Goal: Task Accomplishment & Management: Manage account settings

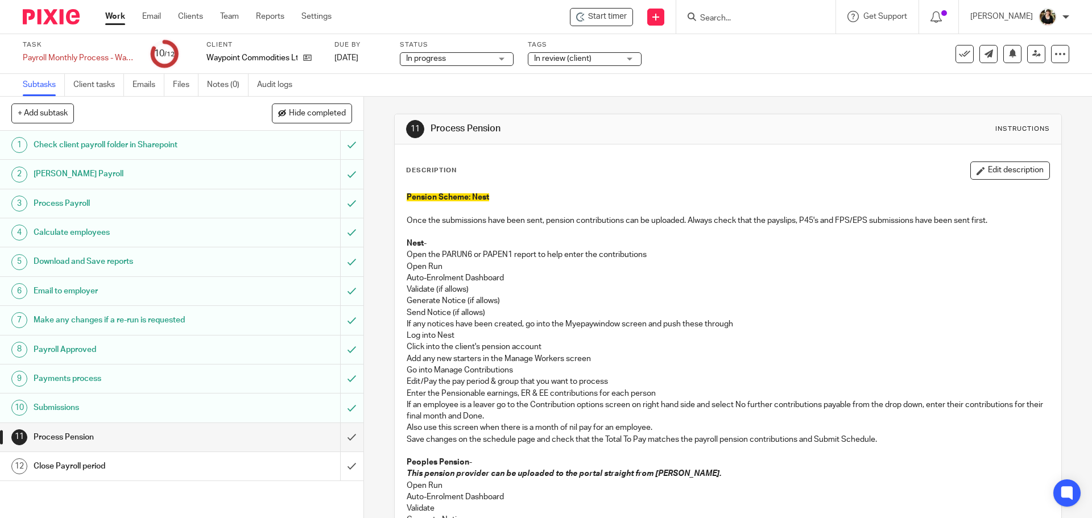
click at [719, 19] on input "Search" at bounding box center [750, 19] width 102 height 10
type input "aviel"
click at [789, 68] on link at bounding box center [782, 53] width 171 height 35
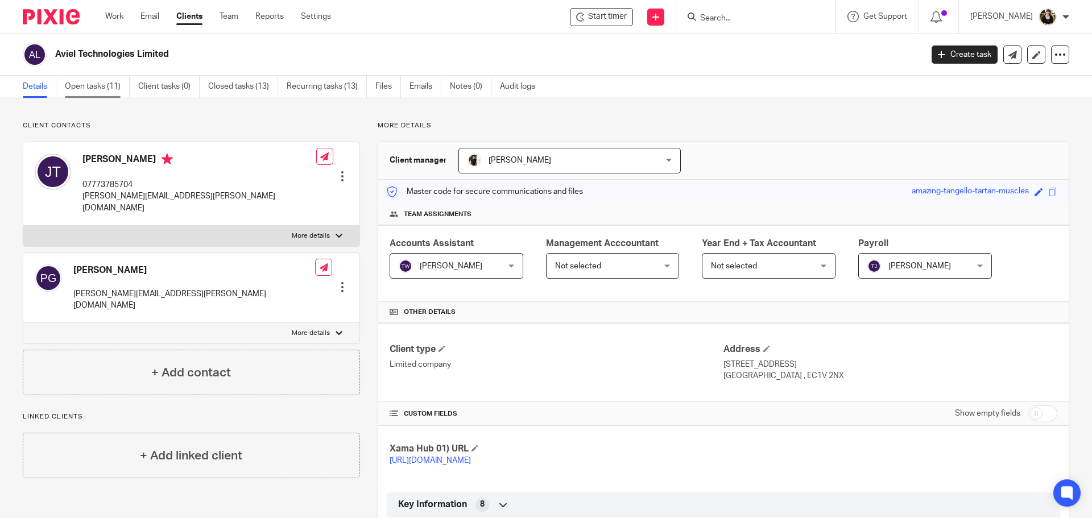
click at [77, 91] on link "Open tasks (11)" at bounding box center [97, 87] width 65 height 22
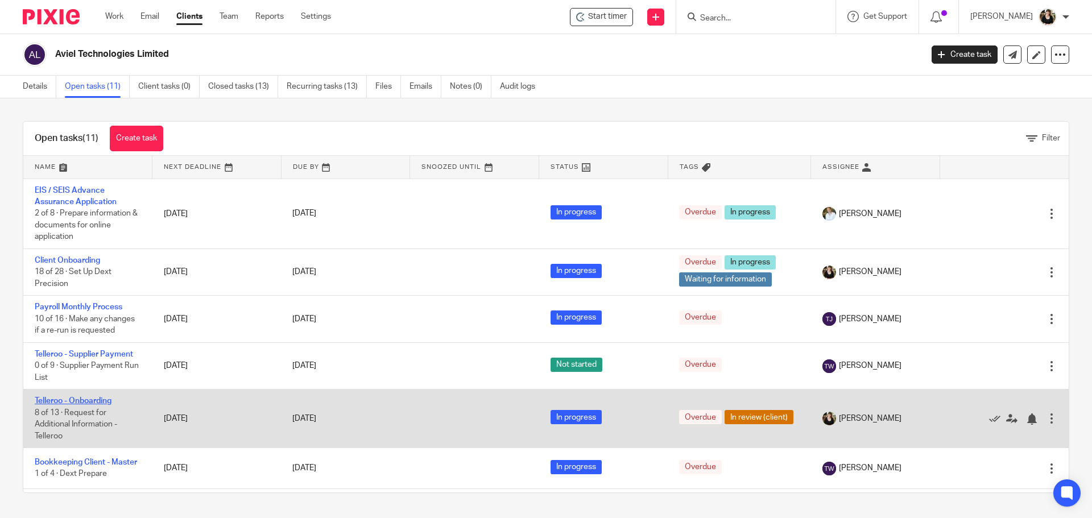
click at [97, 401] on link "Telleroo - Onboarding" at bounding box center [73, 401] width 77 height 8
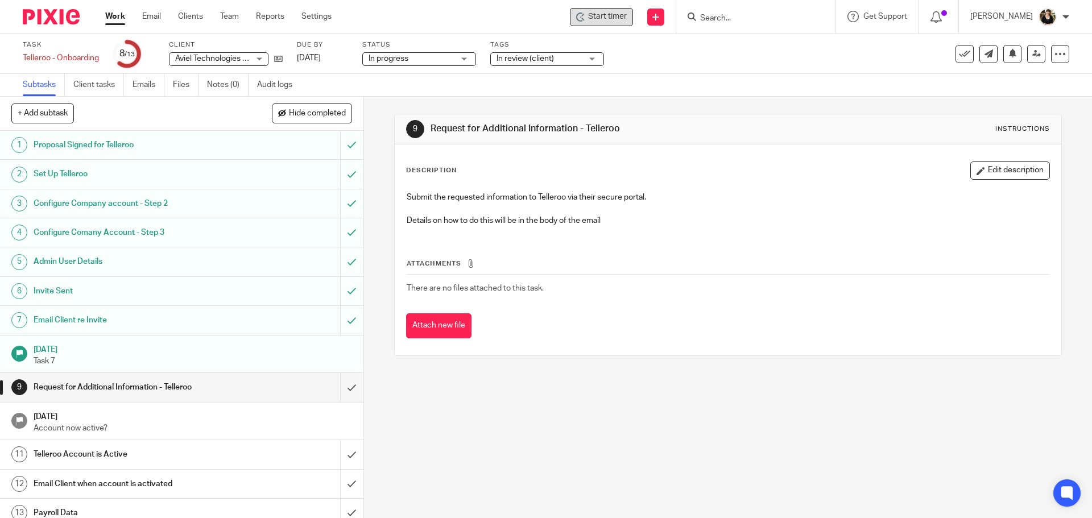
click at [592, 8] on div "Start timer" at bounding box center [601, 17] width 63 height 18
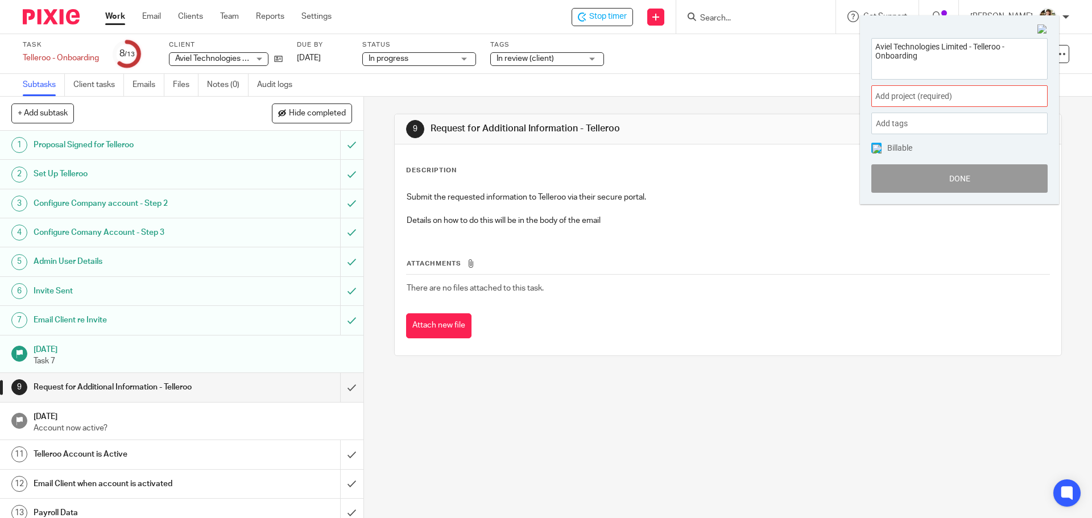
click at [919, 86] on div "Add project (required) :" at bounding box center [960, 96] width 176 height 22
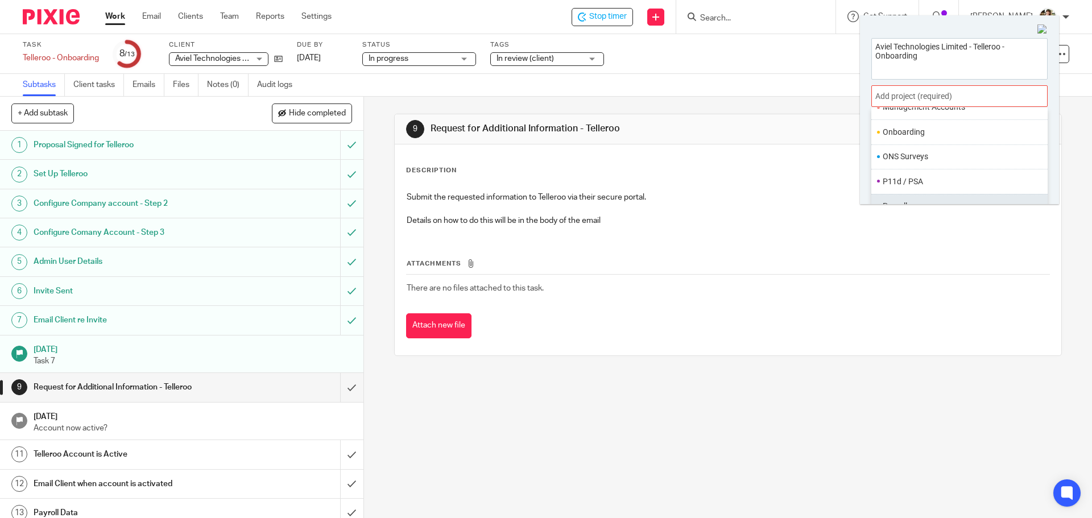
scroll to position [312, 0]
click at [911, 188] on li "Onboarding" at bounding box center [957, 189] width 148 height 12
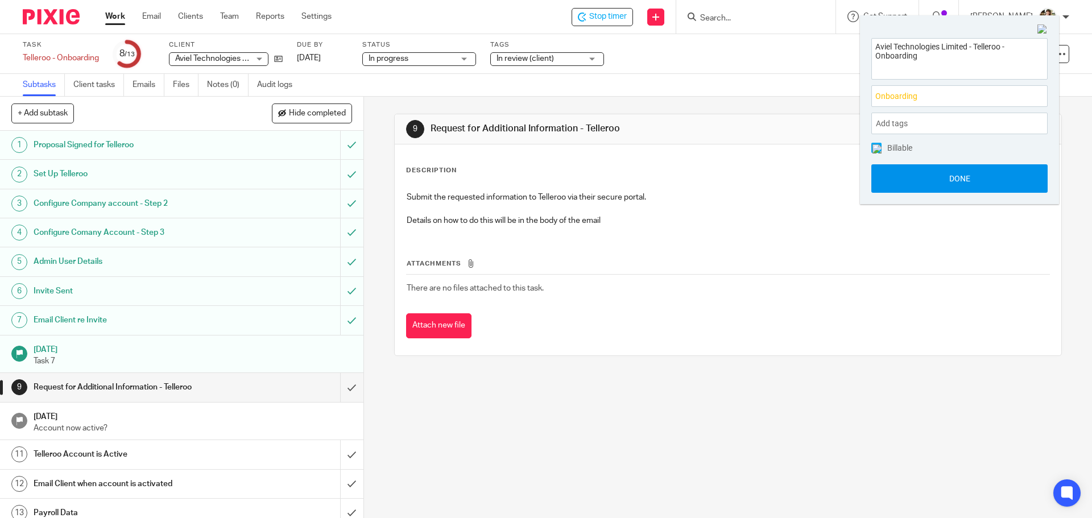
click at [957, 179] on button "Done" at bounding box center [960, 178] width 176 height 28
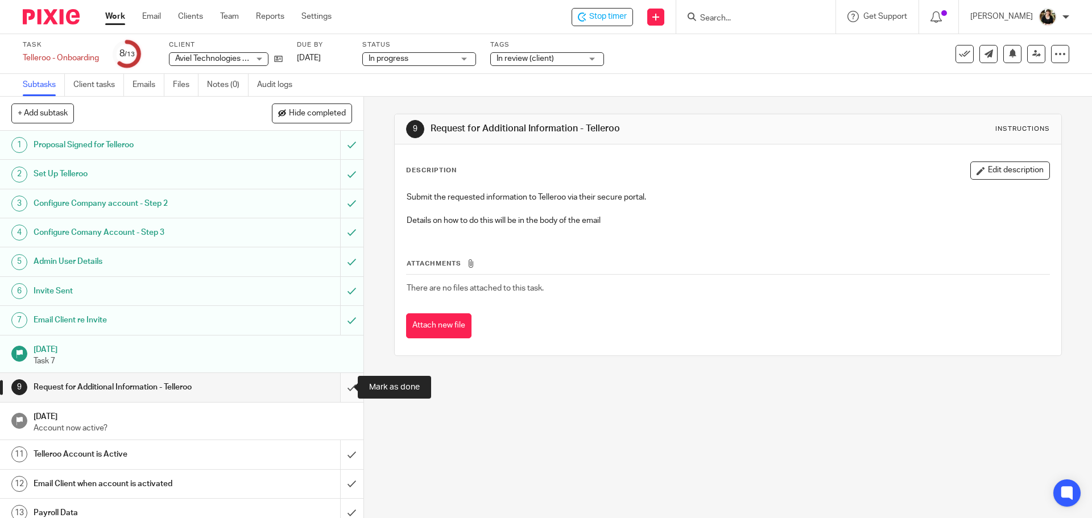
click at [339, 387] on input "submit" at bounding box center [182, 387] width 364 height 28
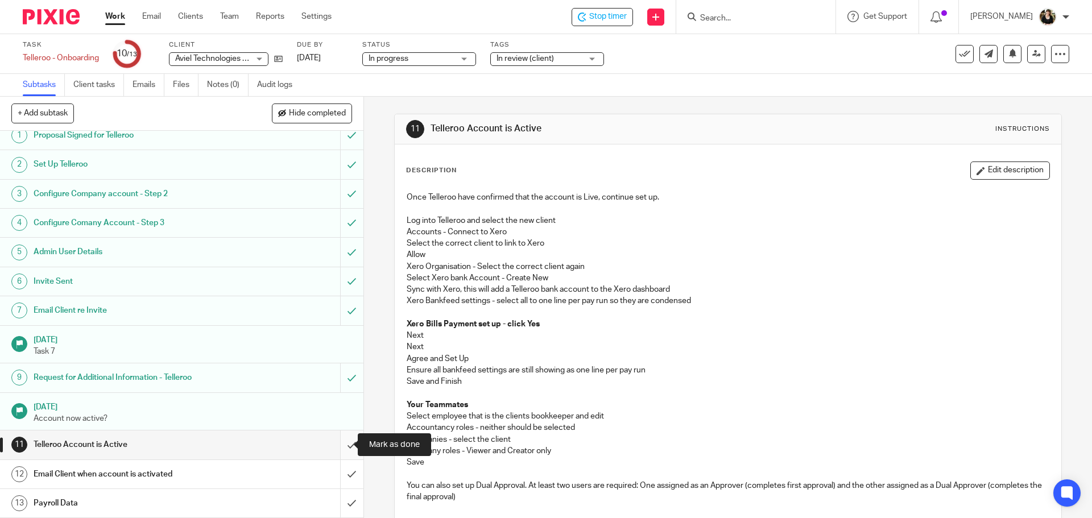
click at [341, 445] on input "submit" at bounding box center [182, 445] width 364 height 28
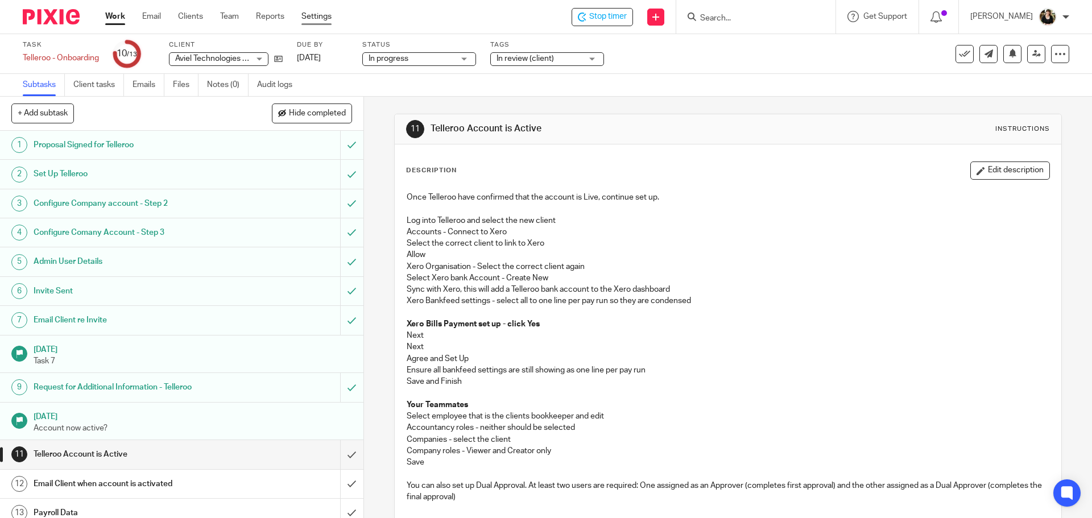
click at [315, 22] on link "Settings" at bounding box center [317, 16] width 30 height 11
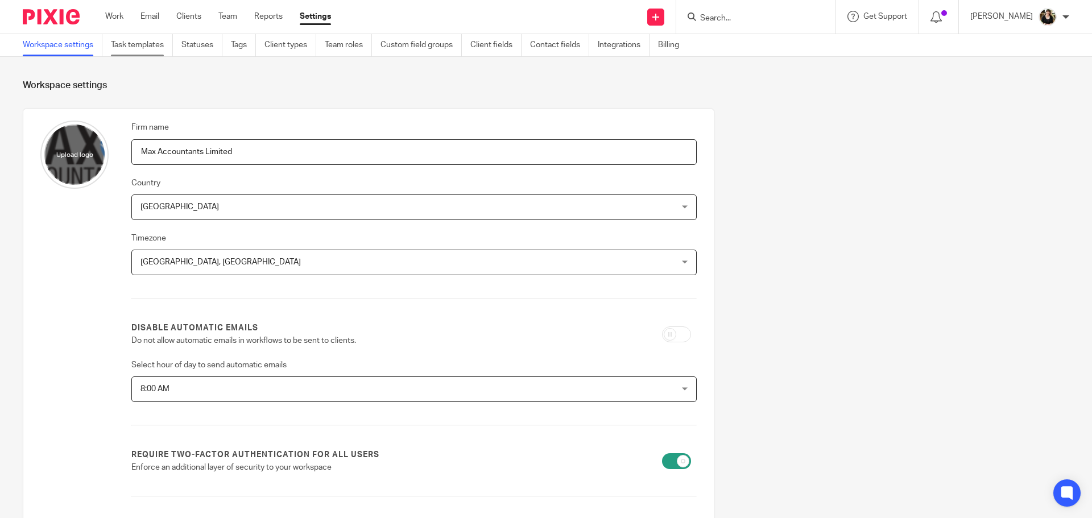
click at [126, 42] on link "Task templates" at bounding box center [142, 45] width 62 height 22
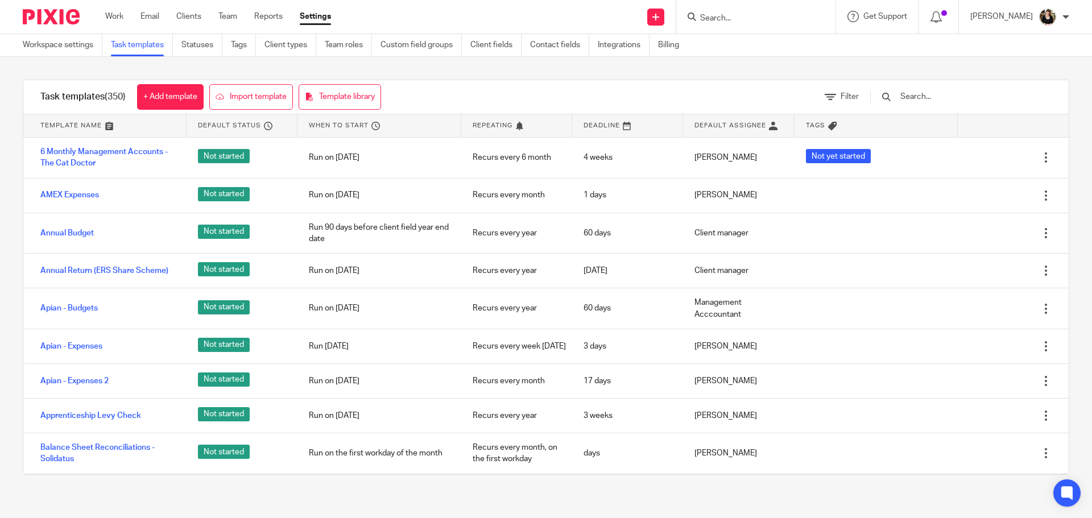
click at [964, 98] on input "text" at bounding box center [965, 96] width 133 height 13
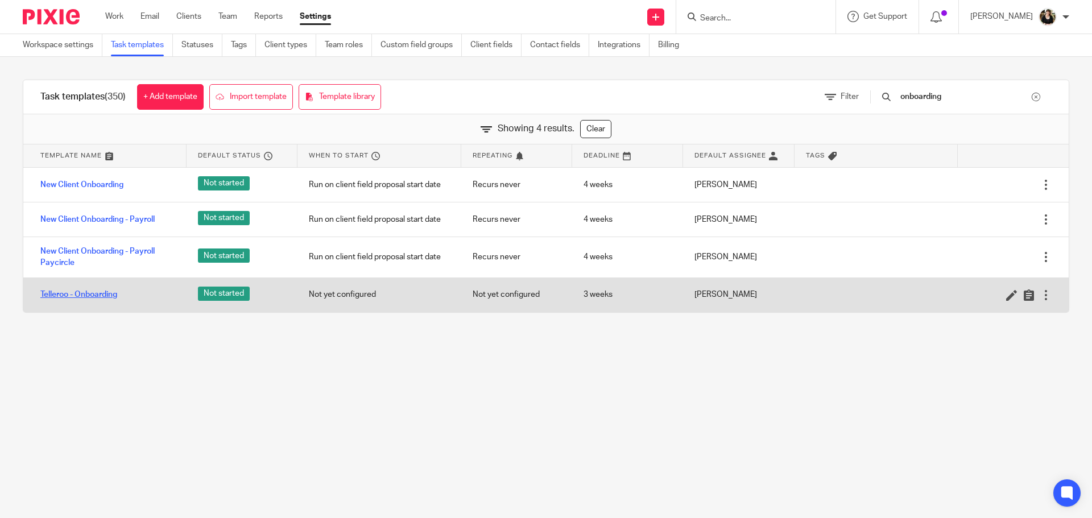
type input "onboarding"
click at [88, 297] on link "Telleroo - Onboarding" at bounding box center [78, 294] width 77 height 11
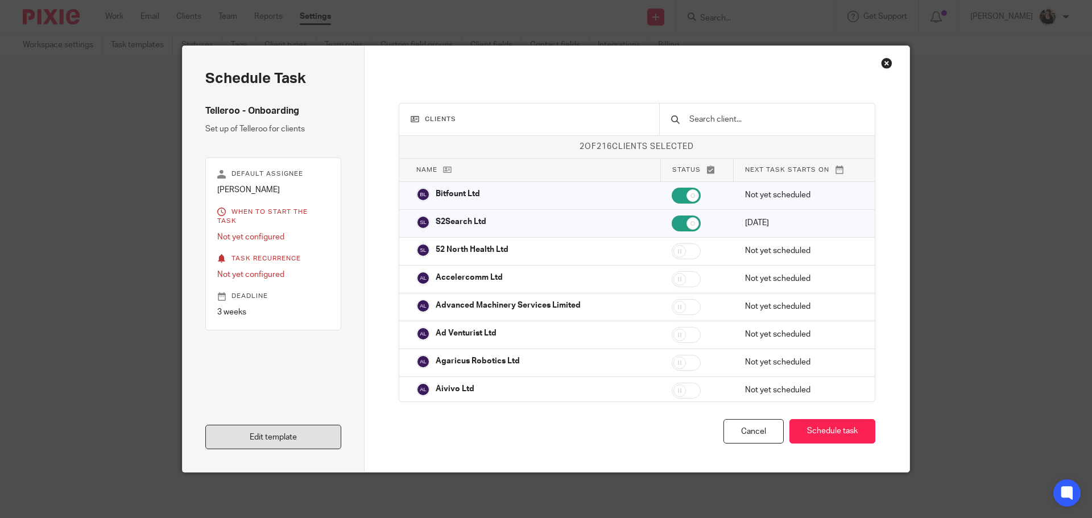
click at [286, 437] on link "Edit template" at bounding box center [273, 437] width 136 height 24
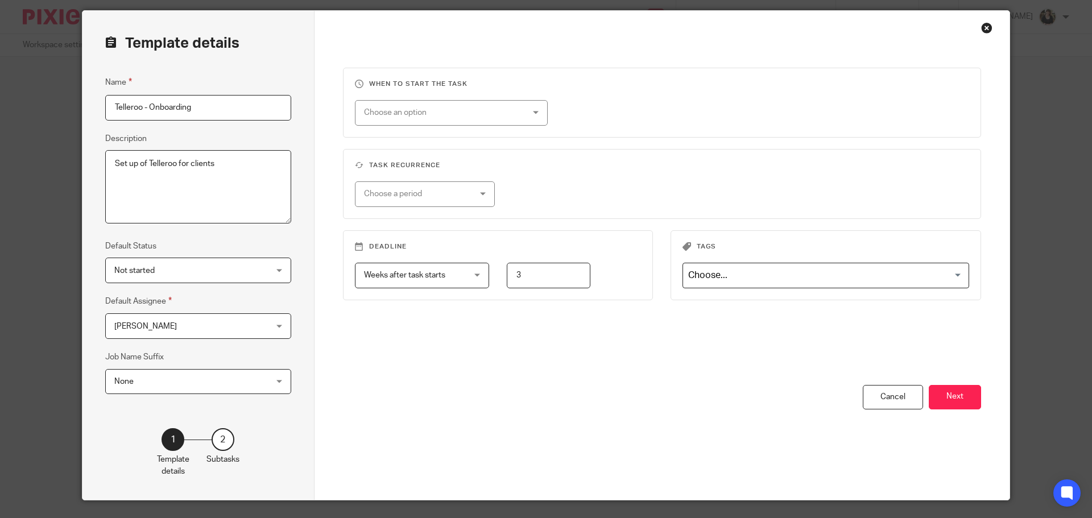
scroll to position [63, 0]
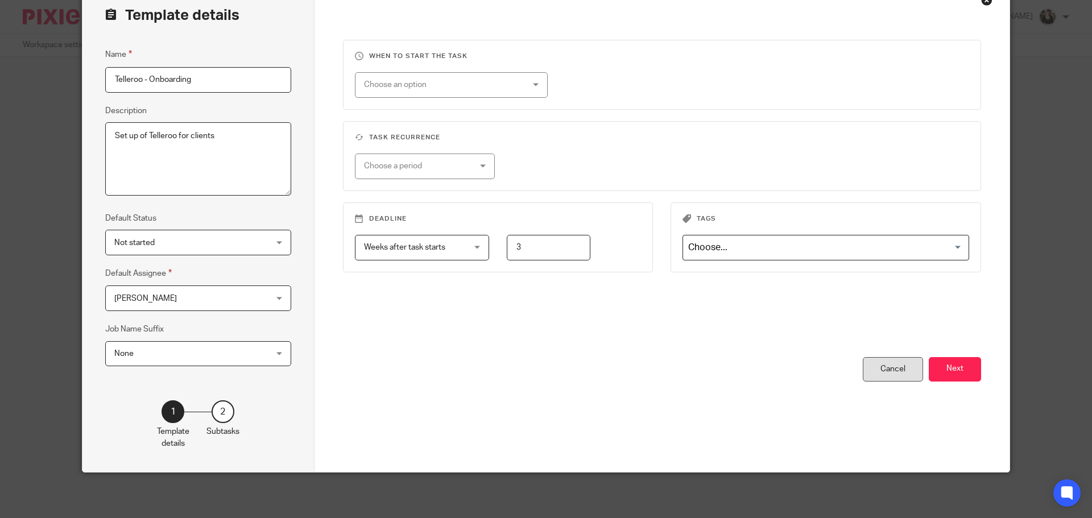
click at [883, 373] on div "Cancel" at bounding box center [893, 369] width 60 height 24
click at [900, 369] on div "Cancel" at bounding box center [893, 369] width 60 height 24
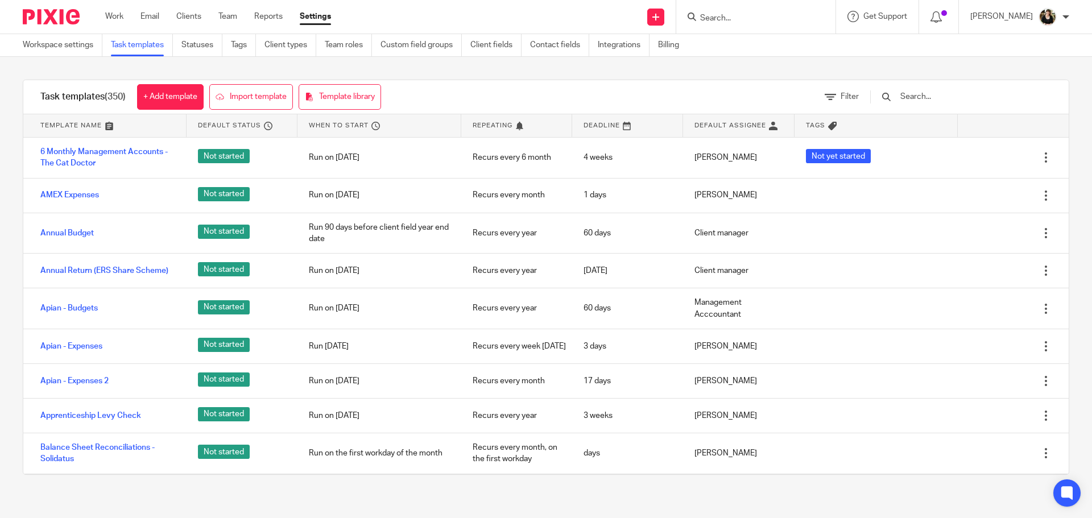
click at [933, 93] on input "text" at bounding box center [965, 96] width 133 height 13
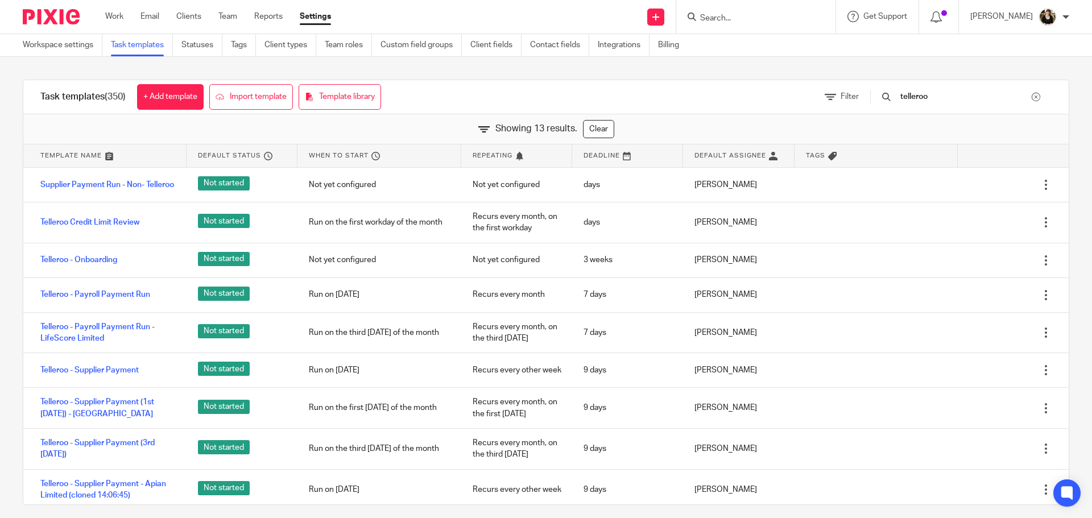
type input "telleroo"
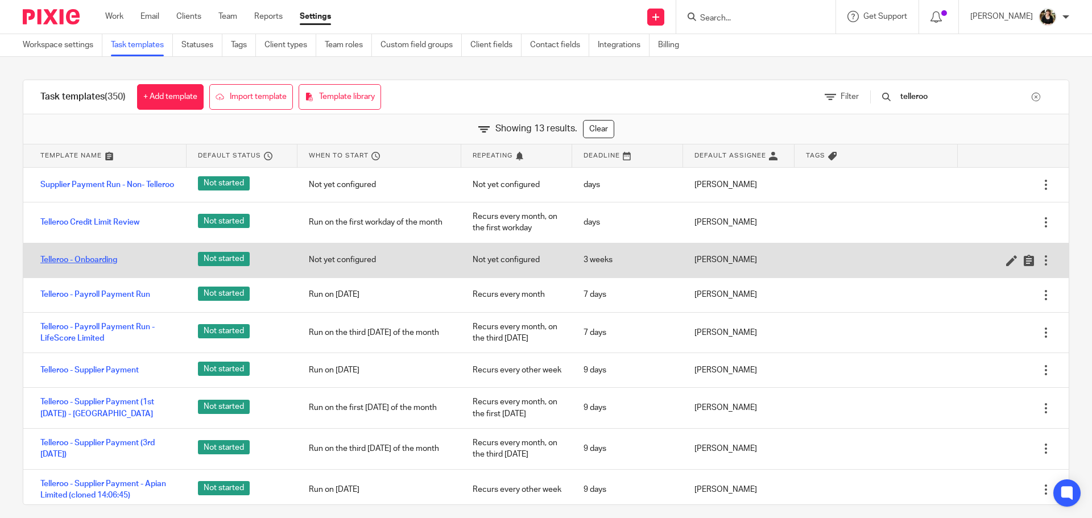
click at [94, 261] on link "Telleroo - Onboarding" at bounding box center [78, 259] width 77 height 11
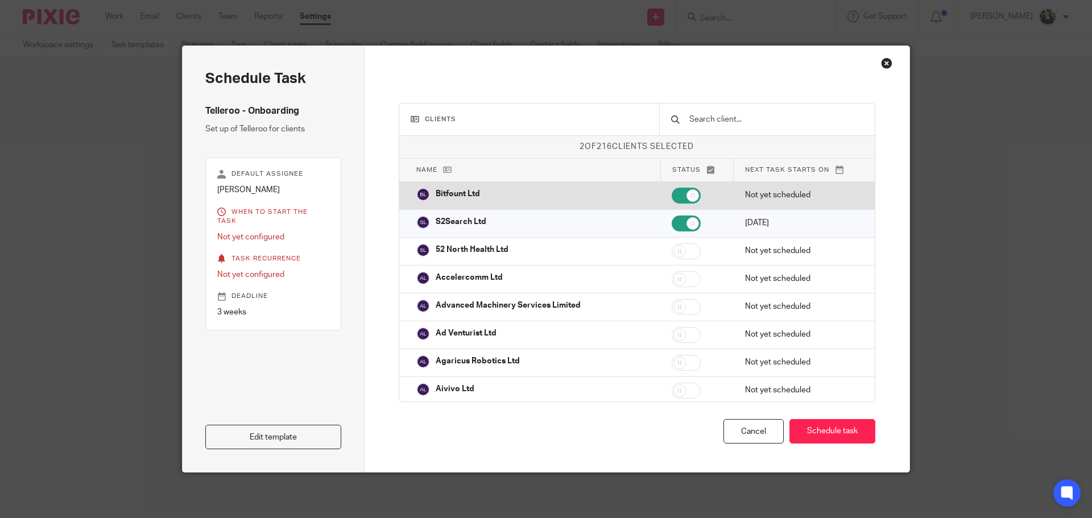
click at [680, 193] on input "checkbox" at bounding box center [686, 196] width 29 height 16
checkbox input "false"
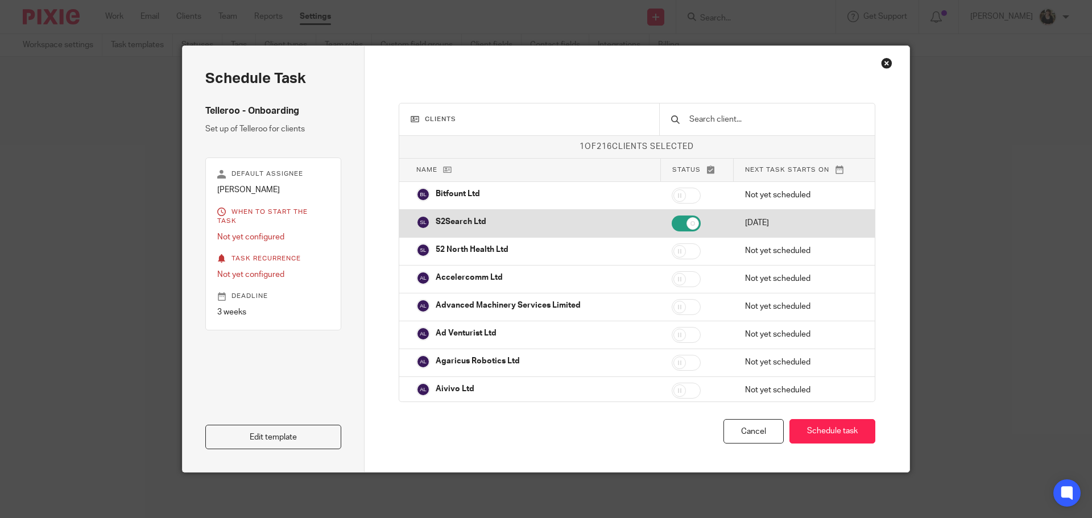
click at [676, 229] on input "checkbox" at bounding box center [686, 224] width 29 height 16
checkbox input "false"
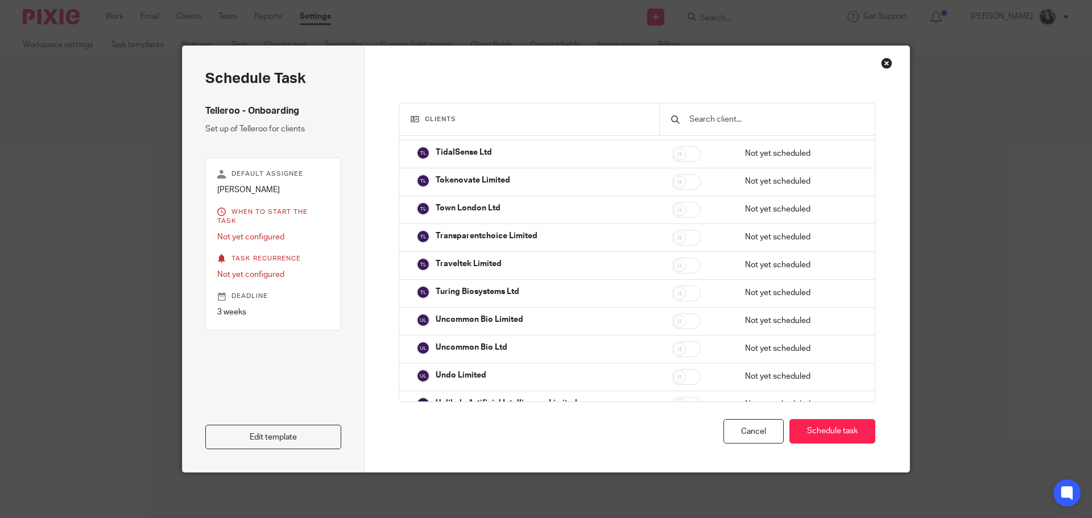
scroll to position [5801, 0]
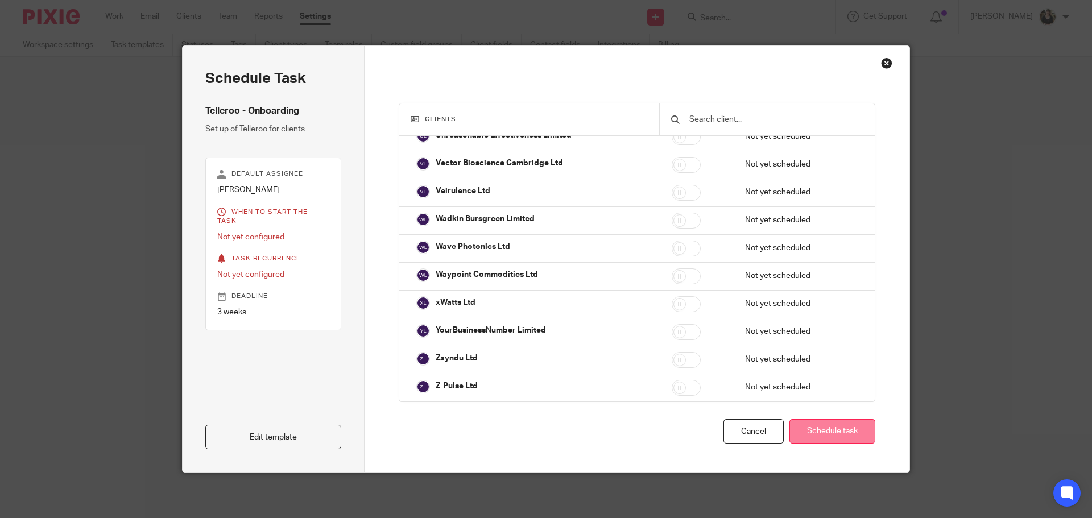
click at [849, 438] on button "Schedule task" at bounding box center [833, 431] width 86 height 24
click at [262, 448] on link "Edit template" at bounding box center [273, 437] width 136 height 24
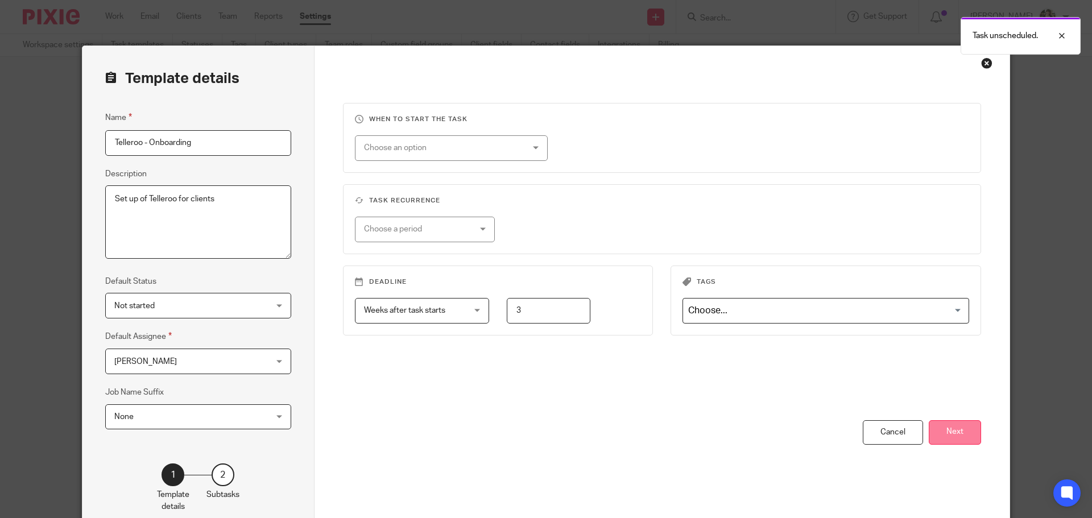
click at [967, 440] on button "Next" at bounding box center [955, 432] width 52 height 24
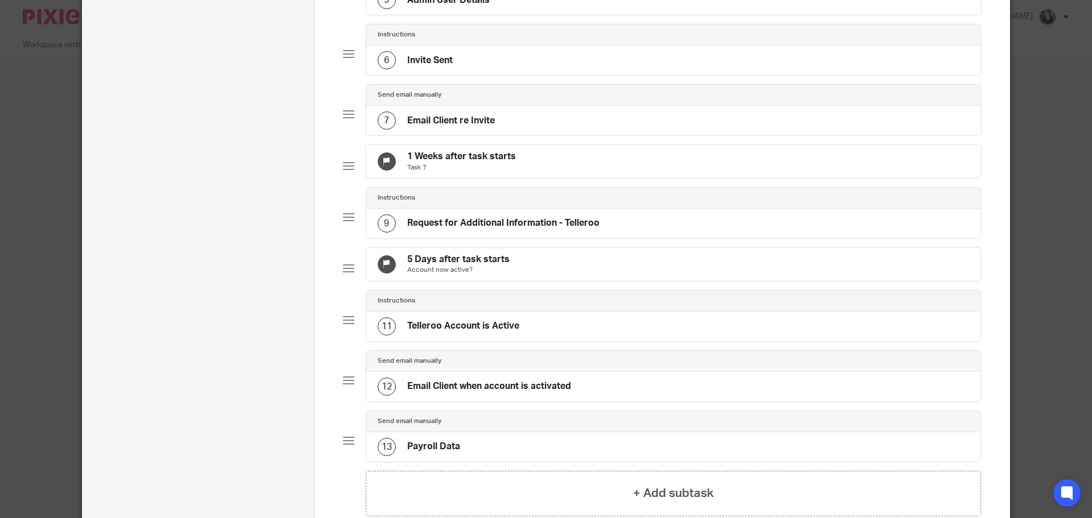
scroll to position [455, 0]
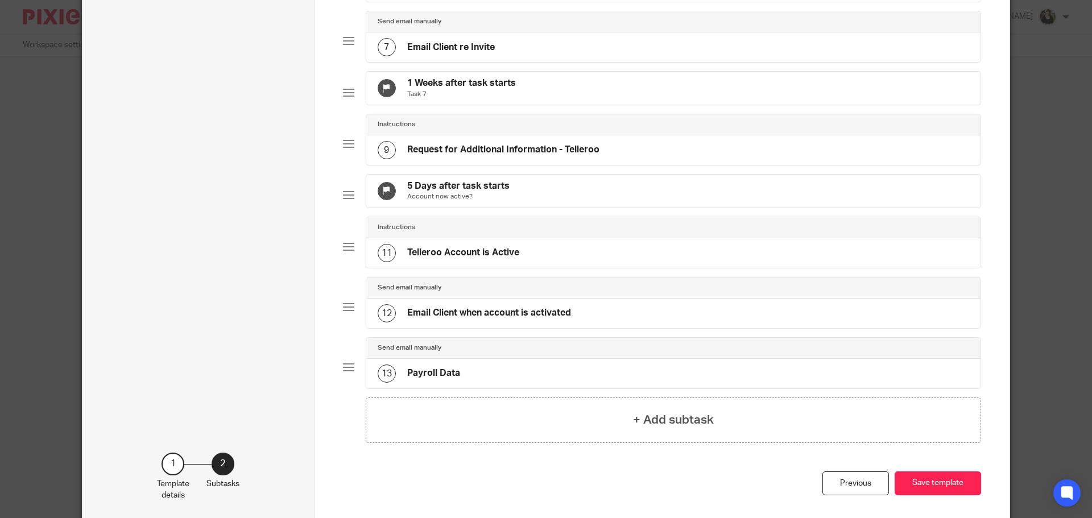
click at [462, 259] on h4 "Telleroo Account is Active" at bounding box center [463, 253] width 112 height 12
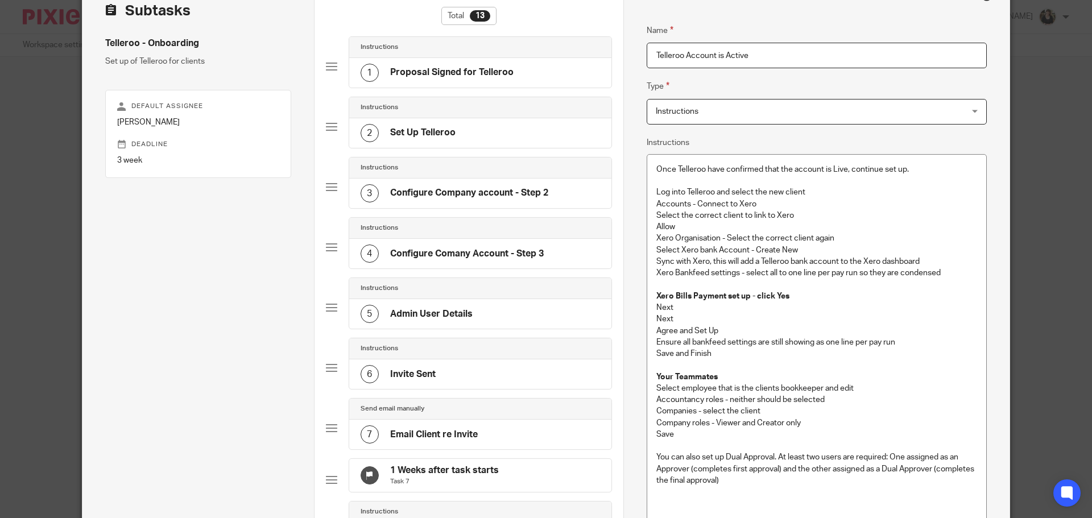
scroll to position [114, 0]
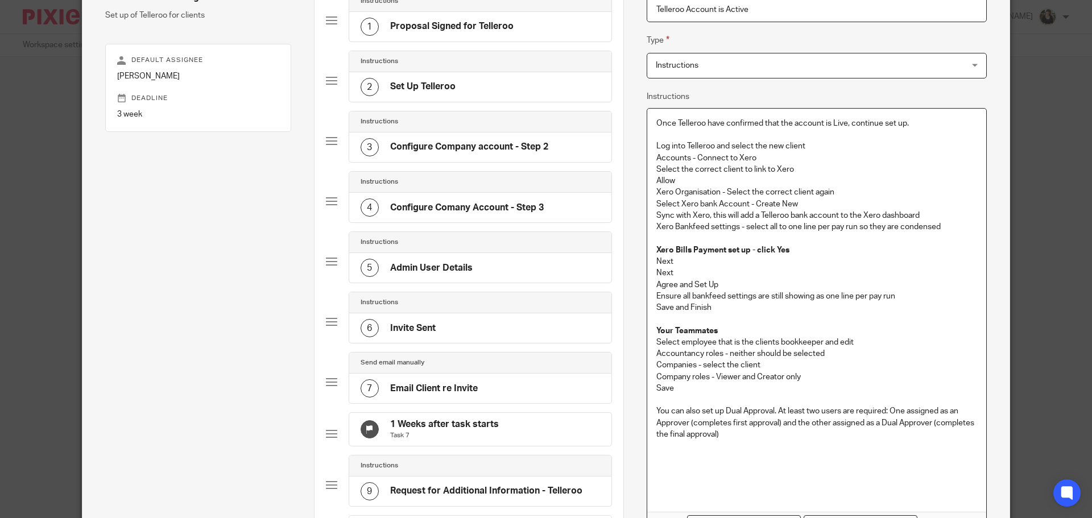
click at [803, 178] on p "Allow" at bounding box center [817, 180] width 321 height 11
click at [815, 203] on p "Select Xero bank Account - Create New" at bounding box center [817, 204] width 321 height 11
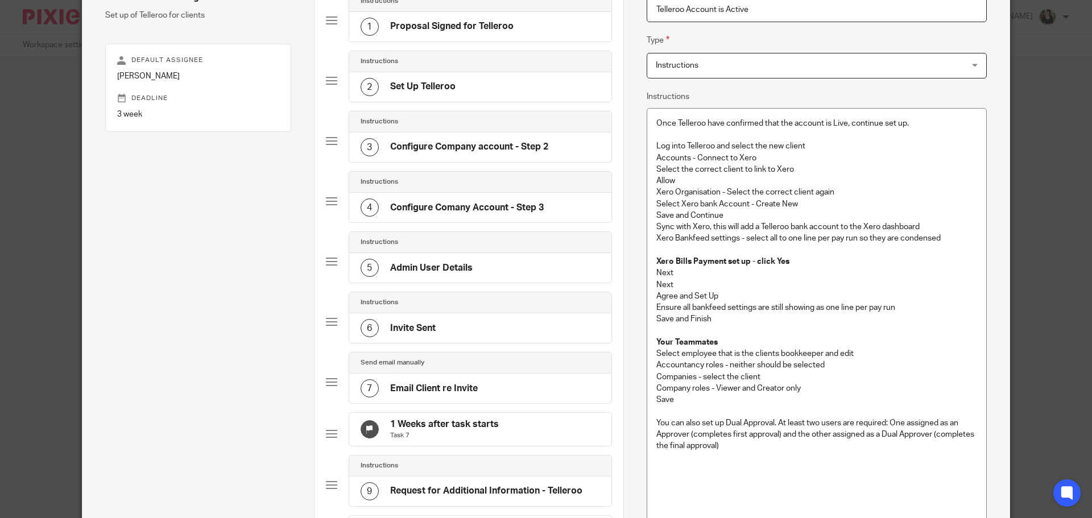
click at [738, 214] on p "Save and Continue" at bounding box center [817, 215] width 321 height 11
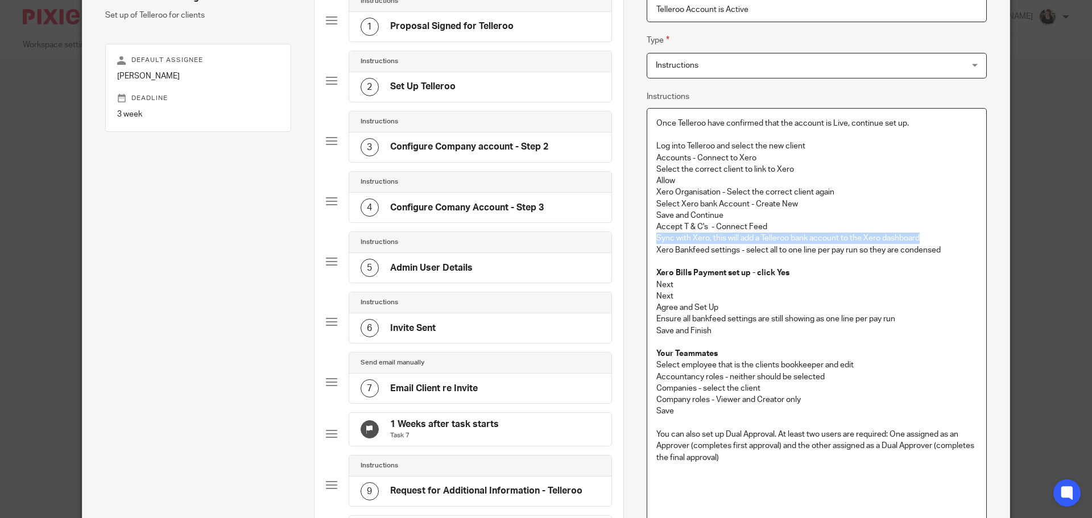
drag, startPoint x: 936, startPoint y: 236, endPoint x: 649, endPoint y: 237, distance: 287.9
click at [649, 237] on div "Once Telleroo have confirmed that the account is Live, continue set up. Log int…" at bounding box center [816, 322] width 339 height 426
click at [748, 240] on p "Sync with Xero, this will add a Telleroo bank account to the Xero dashboard" at bounding box center [817, 238] width 321 height 11
click at [777, 221] on p "Accept T & C's - Connect Feed" at bounding box center [817, 226] width 321 height 11
click at [785, 249] on p "Xero Bankfeed settings - select all to one line per pay run so they are condens…" at bounding box center [817, 250] width 321 height 11
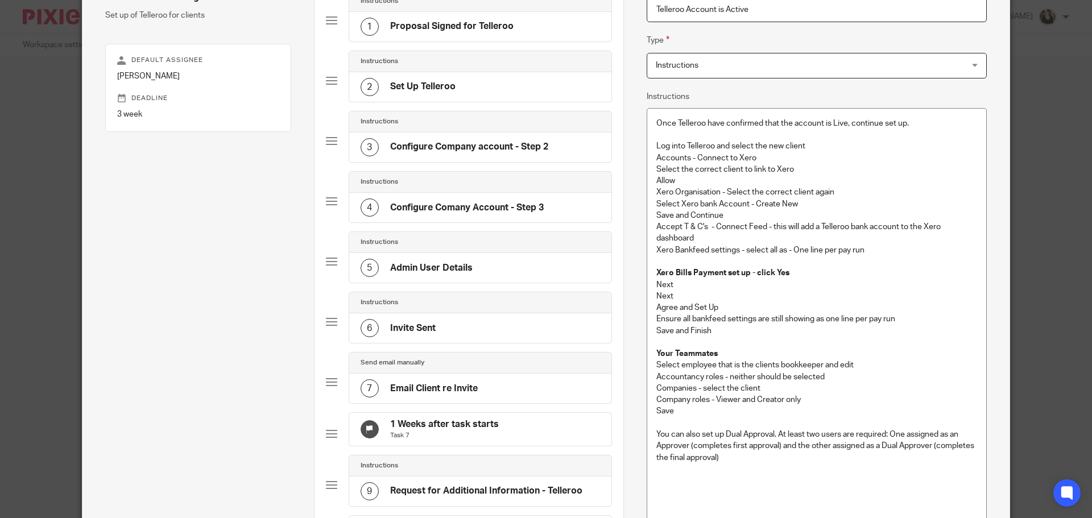
click at [875, 249] on p "Xero Bankfeed settings - select all as - One line per pay run" at bounding box center [817, 250] width 321 height 11
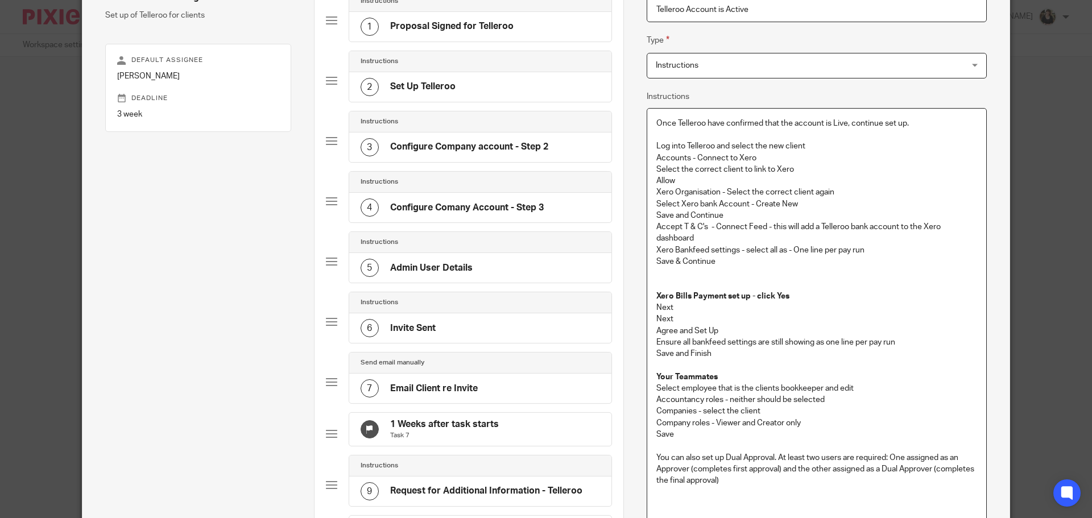
click at [676, 284] on p at bounding box center [817, 284] width 321 height 11
click at [676, 277] on p at bounding box center [817, 272] width 321 height 11
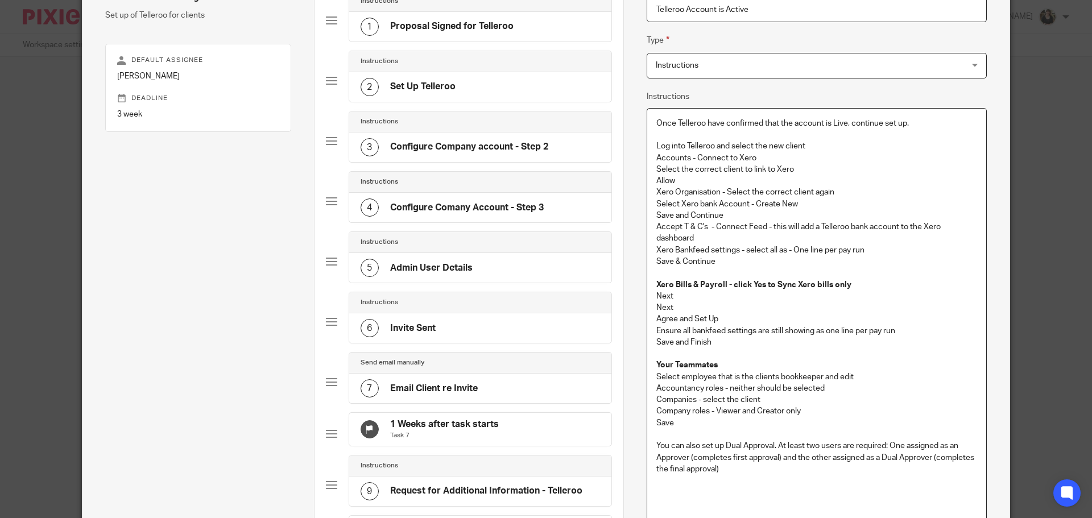
click at [890, 282] on p "Xero Bills & Payroll - click Yes to Sync Xero bills only" at bounding box center [817, 284] width 321 height 11
drag, startPoint x: 649, startPoint y: 298, endPoint x: 667, endPoint y: 298, distance: 18.8
click at [667, 298] on div "Once Telleroo have confirmed that the account is Live, continue set up. Log int…" at bounding box center [816, 328] width 339 height 438
click at [658, 313] on div "Once Telleroo have confirmed that the account is Live, continue set up. Log int…" at bounding box center [816, 328] width 339 height 438
drag, startPoint x: 653, startPoint y: 310, endPoint x: 731, endPoint y: 344, distance: 84.9
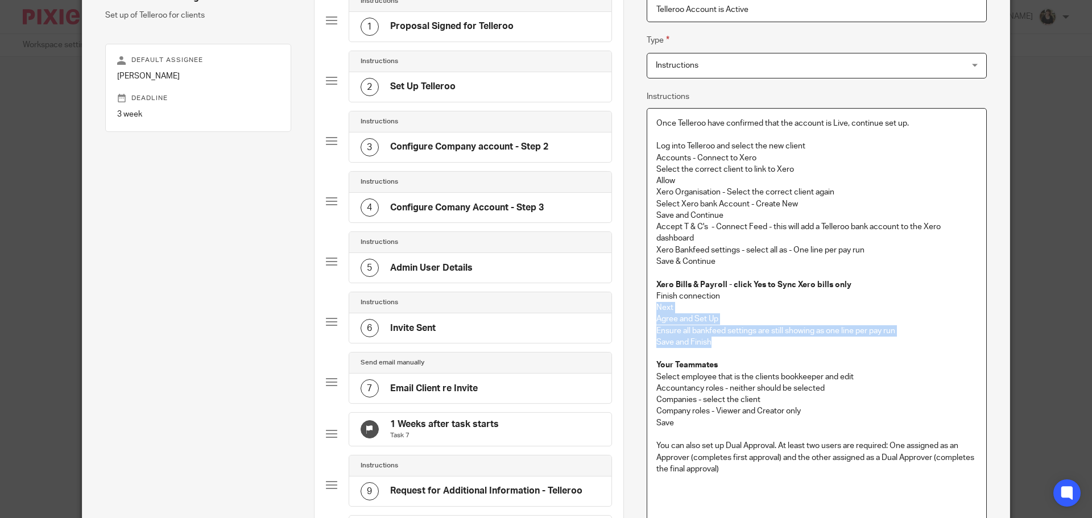
click at [731, 344] on div "Once Telleroo have confirmed that the account is Live, continue set up. Log int…" at bounding box center [816, 328] width 339 height 438
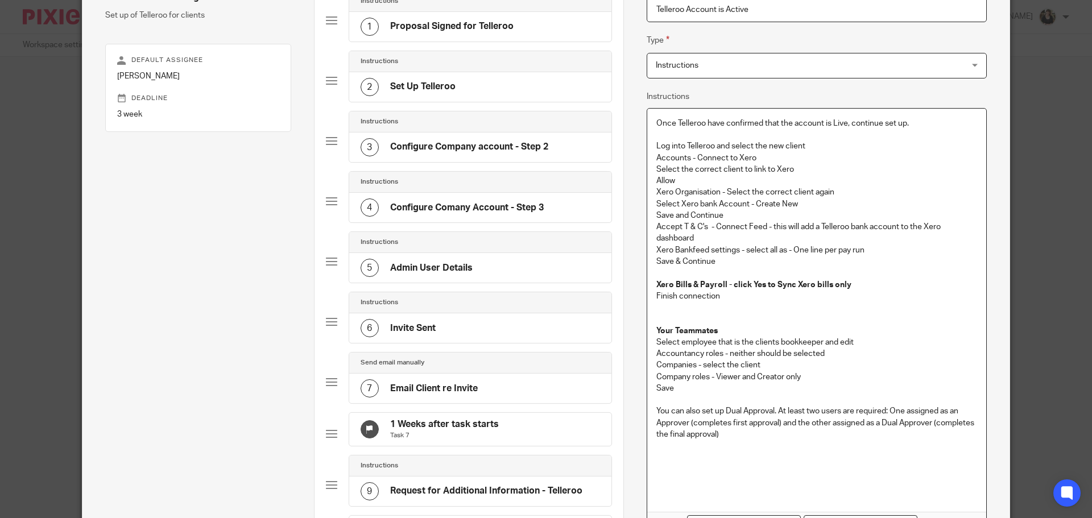
click at [741, 300] on p "Finish connection" at bounding box center [817, 296] width 321 height 11
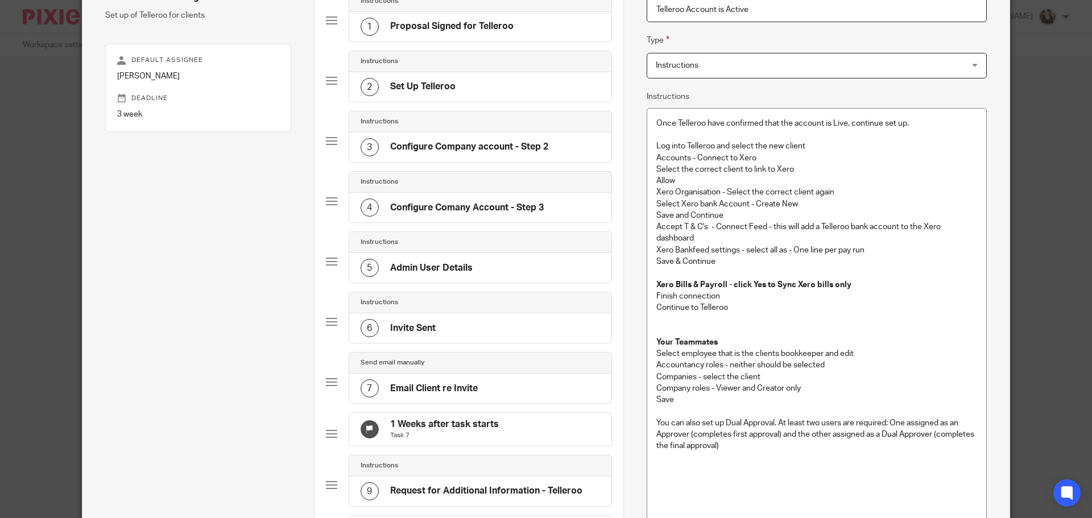
click at [779, 329] on p at bounding box center [817, 330] width 321 height 11
click at [727, 337] on div "Once Telleroo have confirmed that the account is Live, continue set up. Log int…" at bounding box center [816, 316] width 339 height 415
click at [670, 342] on strong "Your Teammates" at bounding box center [687, 343] width 61 height 8
click at [781, 344] on p "Click on Team along the top toolbar" at bounding box center [817, 342] width 321 height 11
click at [657, 369] on p "Accountancy roles - neither should be selected" at bounding box center [817, 365] width 321 height 11
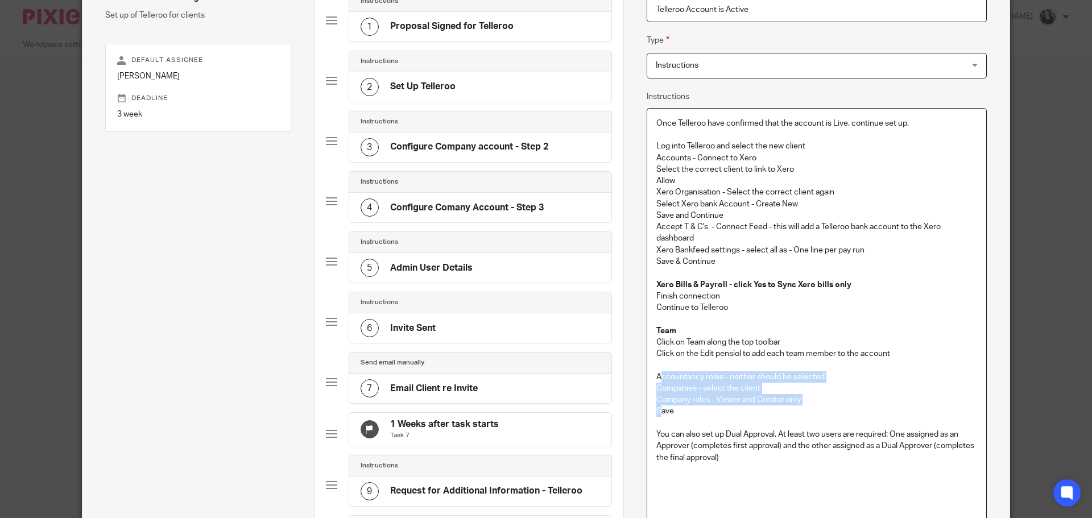
drag, startPoint x: 657, startPoint y: 376, endPoint x: 657, endPoint y: 408, distance: 31.9
click at [657, 408] on div "Once Telleroo have confirmed that the account is Live, continue set up. Log int…" at bounding box center [816, 322] width 339 height 426
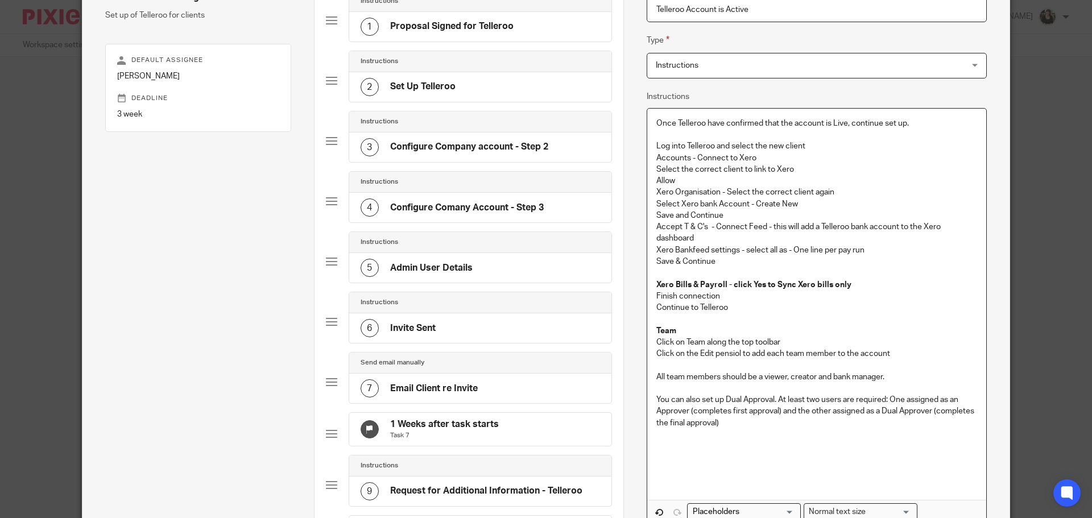
click at [657, 408] on p "You can also set up Dual Approval. At least two users are required: One assigne…" at bounding box center [817, 411] width 321 height 35
click at [657, 389] on p at bounding box center [817, 388] width 321 height 11
drag, startPoint x: 652, startPoint y: 401, endPoint x: 762, endPoint y: 429, distance: 113.8
click at [762, 429] on div "Once Telleroo have confirmed that the account is Live, continue set up. Log int…" at bounding box center [816, 305] width 339 height 392
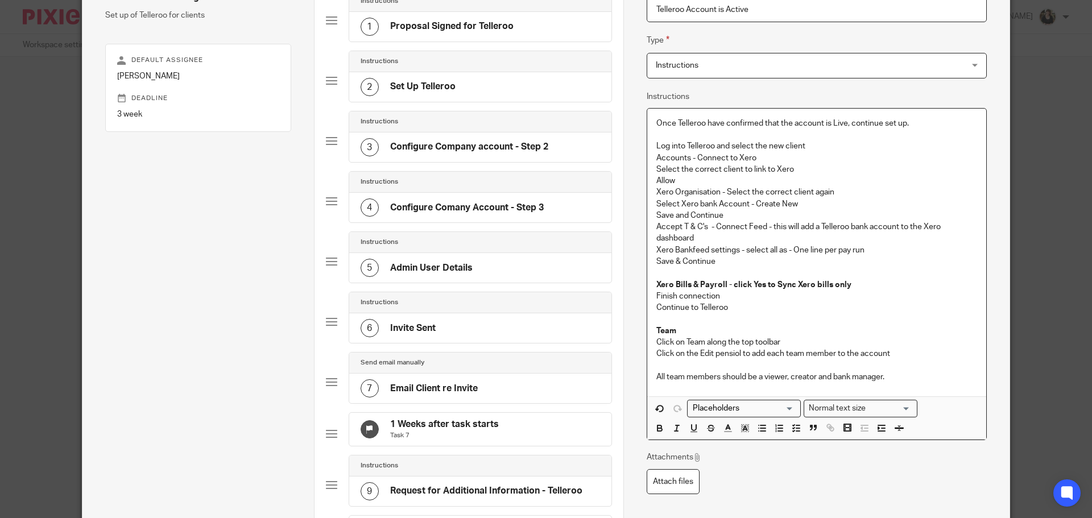
click at [774, 312] on p "Continue to Telleroo" at bounding box center [817, 307] width 321 height 11
click at [913, 359] on p "Click on the Edit pensiol to add each team member to the account" at bounding box center [817, 353] width 321 height 11
click at [913, 356] on p "Click on the Edit pensiol to add each team member to the account" at bounding box center [817, 353] width 321 height 11
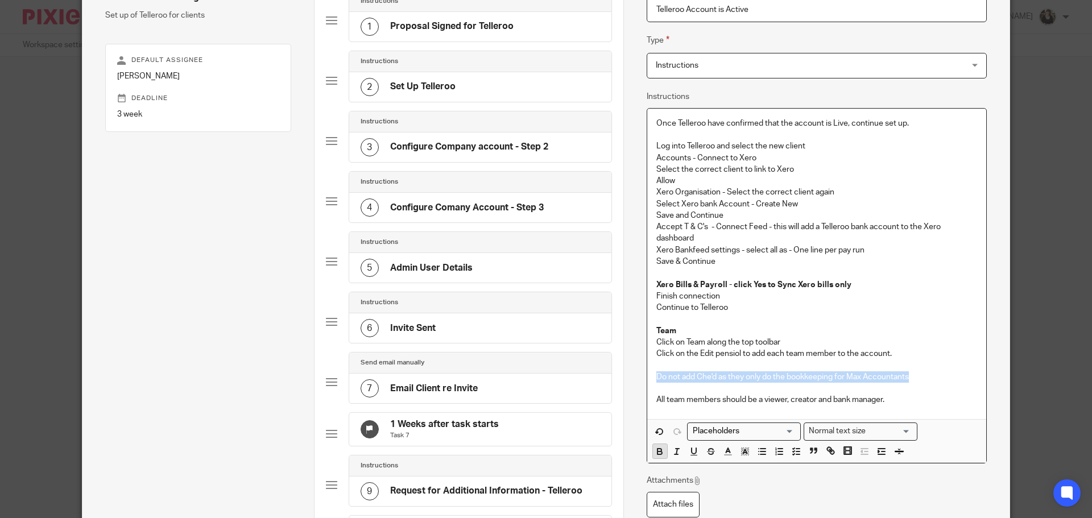
click at [655, 453] on icon "button" at bounding box center [660, 452] width 10 height 10
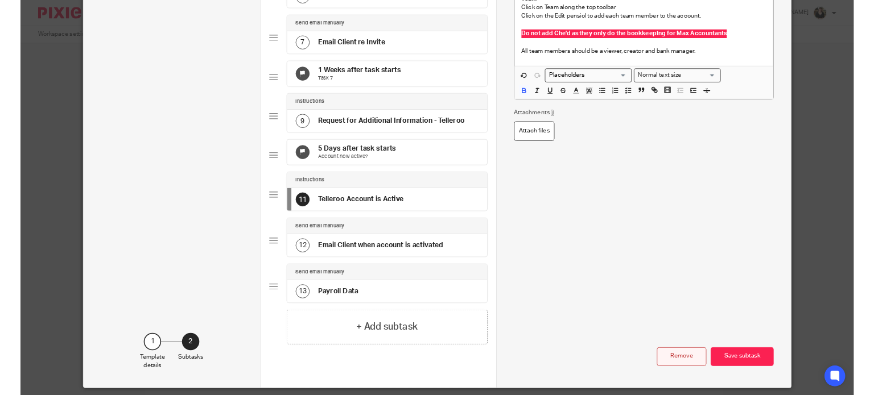
scroll to position [501, 0]
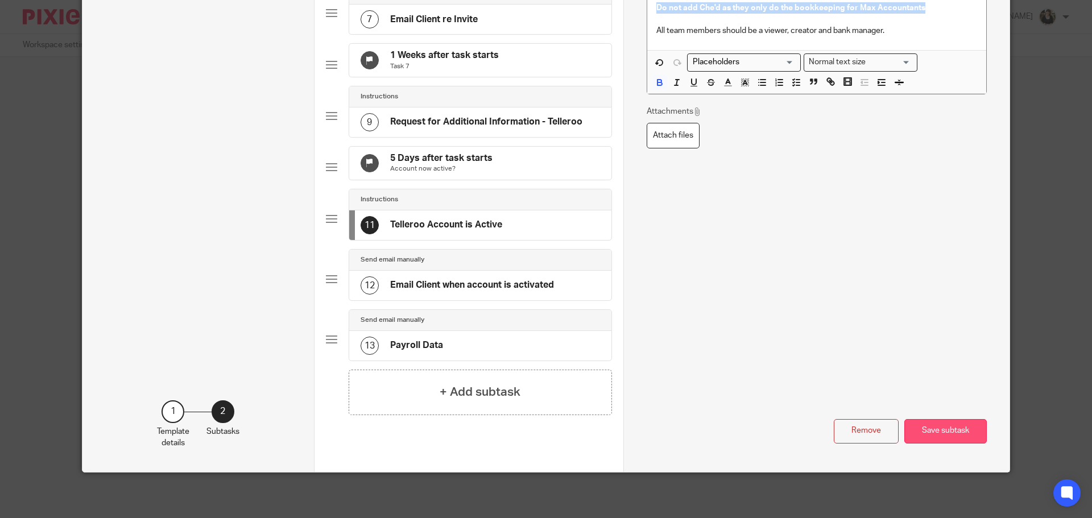
click at [927, 434] on button "Save subtask" at bounding box center [946, 431] width 82 height 24
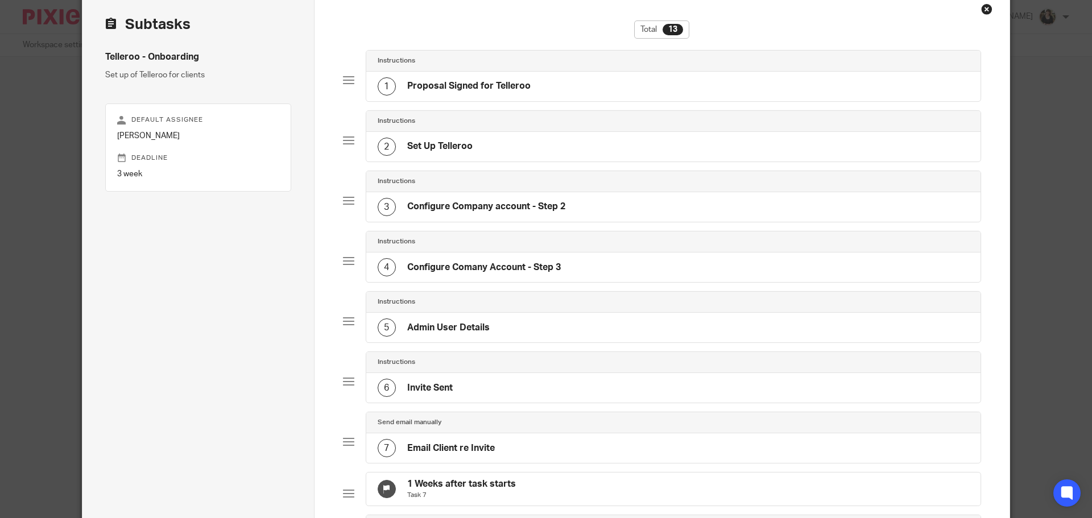
scroll to position [0, 0]
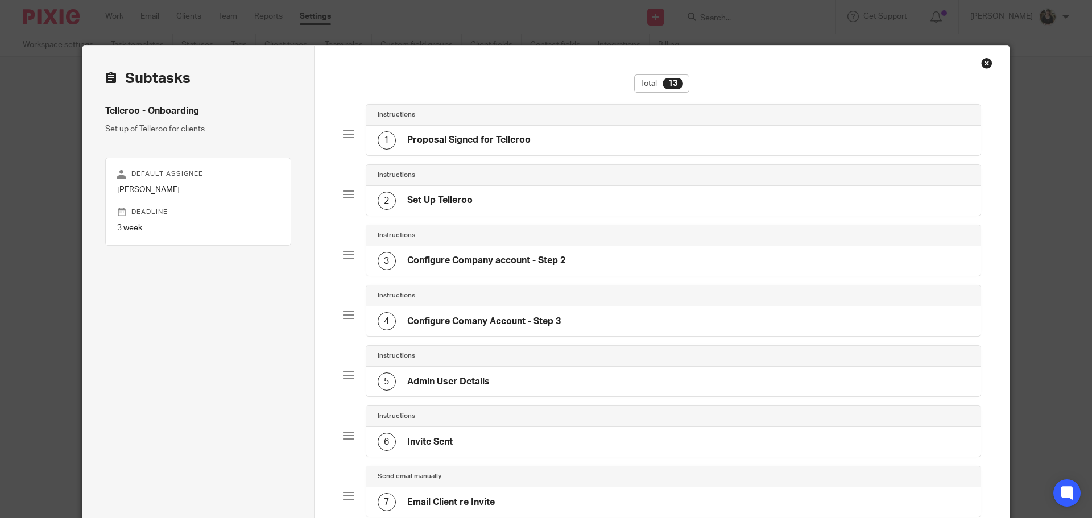
click at [985, 64] on div "Close this dialog window" at bounding box center [986, 62] width 11 height 11
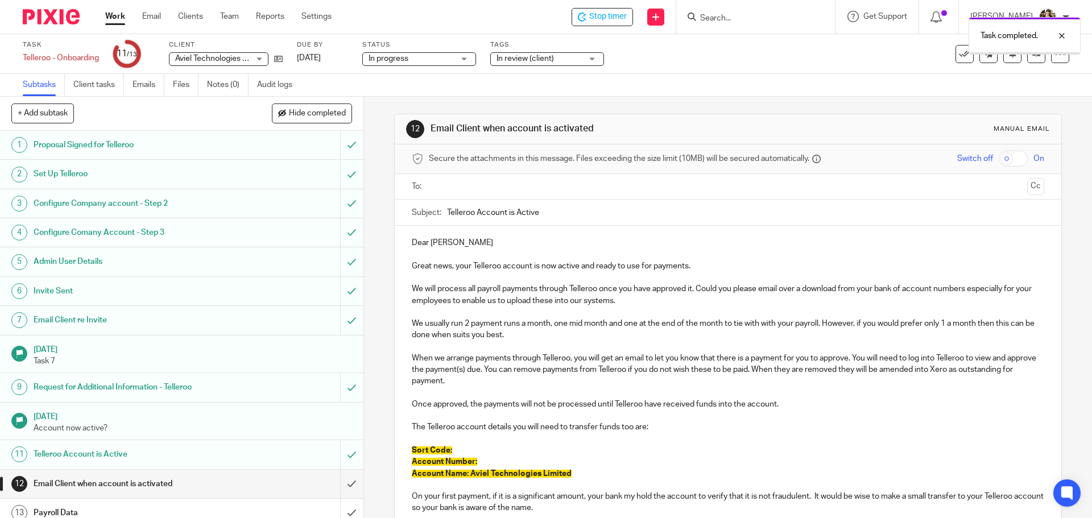
click at [448, 185] on input "text" at bounding box center [727, 186] width 589 height 13
click at [1028, 186] on button "Cc" at bounding box center [1036, 187] width 17 height 17
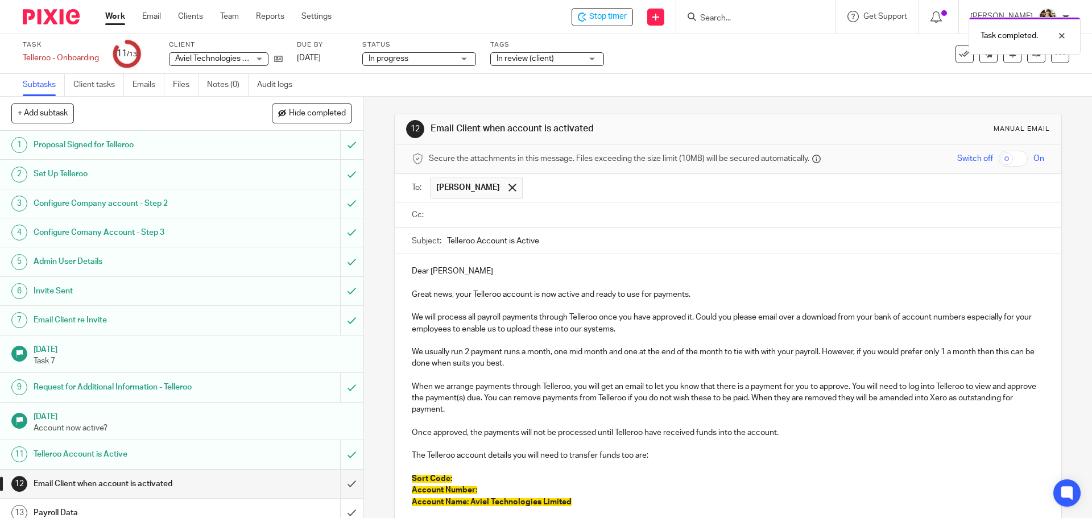
click at [494, 213] on input "text" at bounding box center [736, 215] width 606 height 13
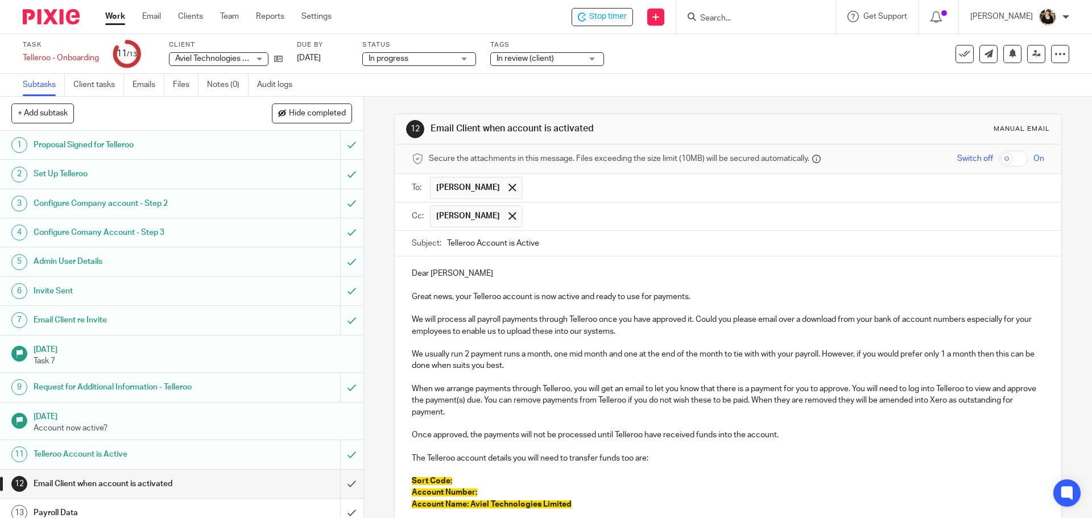
click at [427, 277] on p "Dear [PERSON_NAME]" at bounding box center [728, 273] width 632 height 11
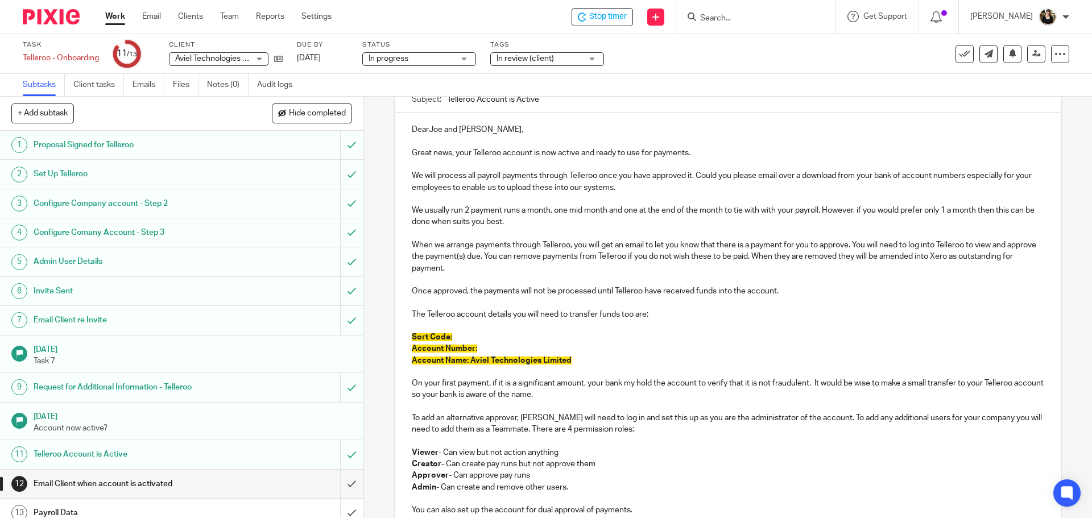
scroll to position [171, 0]
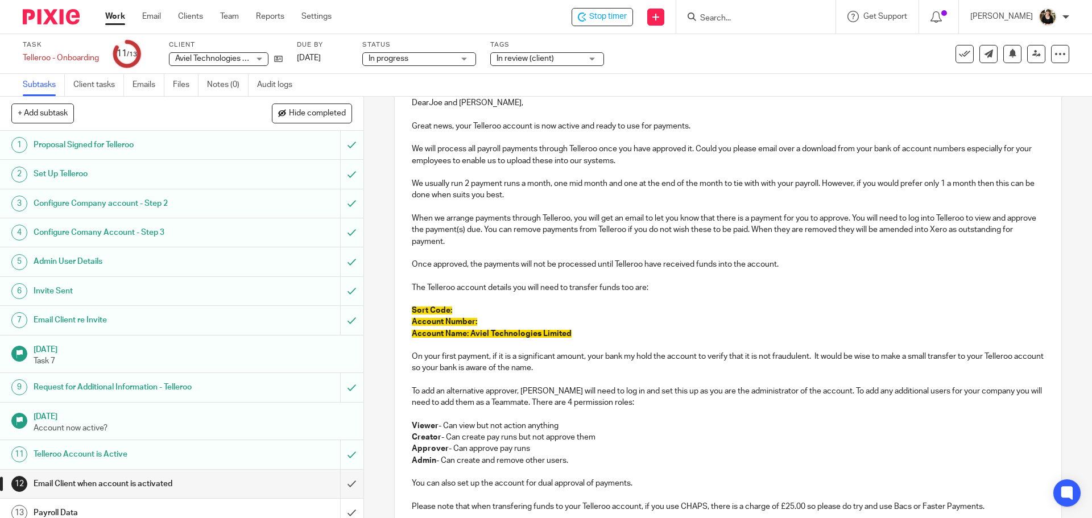
click at [455, 312] on p "Sort Code:" at bounding box center [728, 310] width 632 height 11
drag, startPoint x: 410, startPoint y: 311, endPoint x: 620, endPoint y: 335, distance: 210.7
click at [620, 335] on div "DearJoe and [PERSON_NAME], Great news, your Telleroo account is now active and …" at bounding box center [728, 338] width 666 height 504
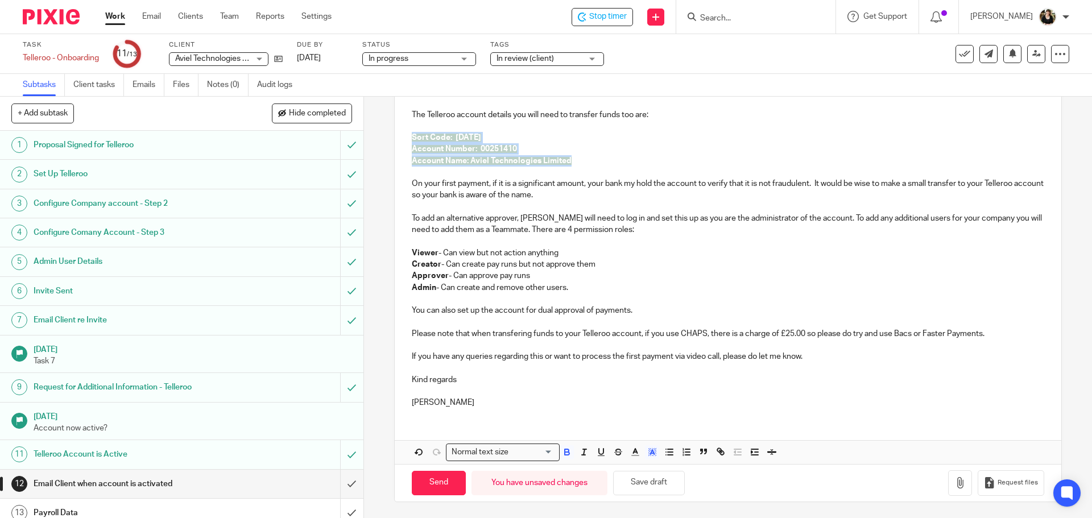
scroll to position [345, 0]
click at [653, 454] on icon "button" at bounding box center [652, 451] width 10 height 10
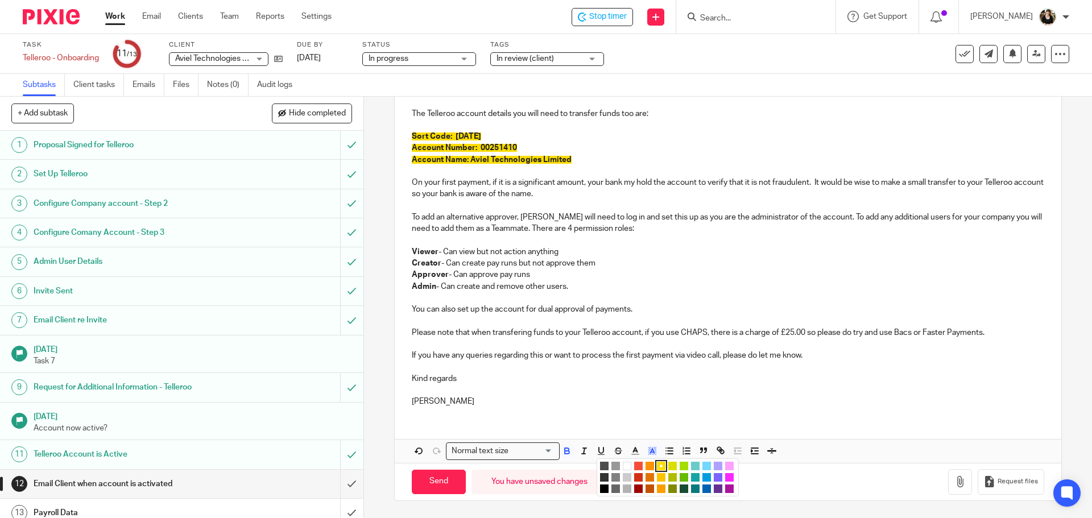
click at [623, 469] on li "color:#FFFFFF" at bounding box center [627, 466] width 9 height 9
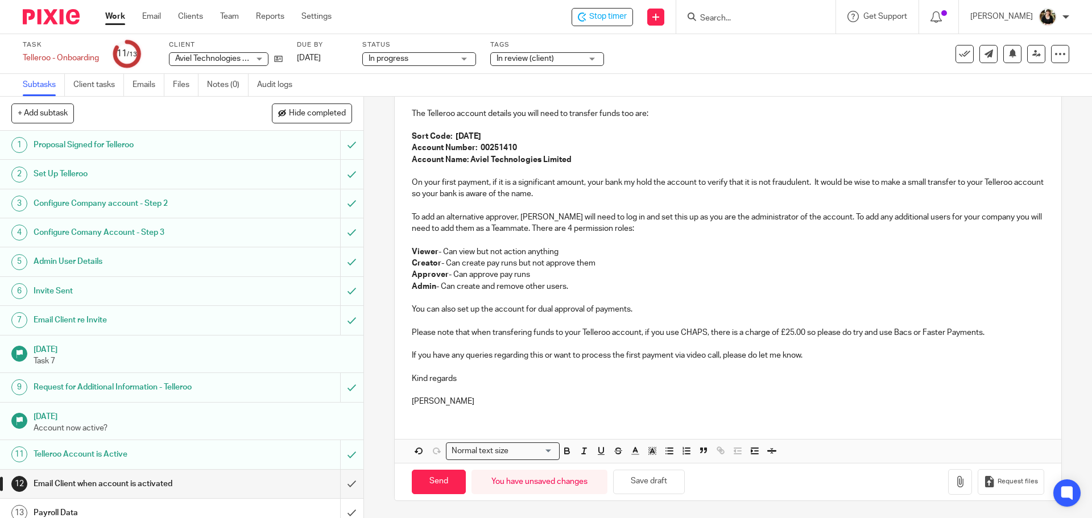
click at [526, 216] on p "To add an alternative approver, [PERSON_NAME] will need to log in and set this …" at bounding box center [728, 223] width 632 height 23
drag, startPoint x: 815, startPoint y: 188, endPoint x: 828, endPoint y: 189, distance: 12.6
click at [828, 189] on p "On your first payment, if it is a significant amount, your bank my hold the acc…" at bounding box center [728, 188] width 632 height 23
click at [476, 222] on p "To add an alternative approver, [PERSON_NAME] will need to log in and set this …" at bounding box center [728, 223] width 632 height 23
click at [983, 333] on p "Please note that when transfering funds to your Telleroo account, if you use CH…" at bounding box center [728, 332] width 632 height 11
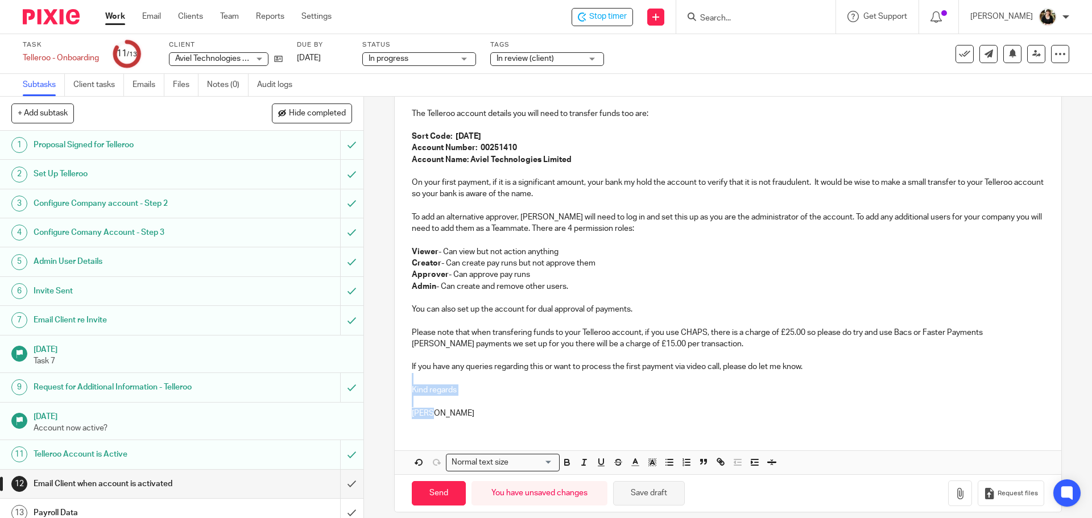
drag, startPoint x: 443, startPoint y: 379, endPoint x: 615, endPoint y: 485, distance: 201.8
click at [615, 485] on form "Secure the attachments in this message. Files exceeding the size limit (10MB) w…" at bounding box center [728, 156] width 666 height 712
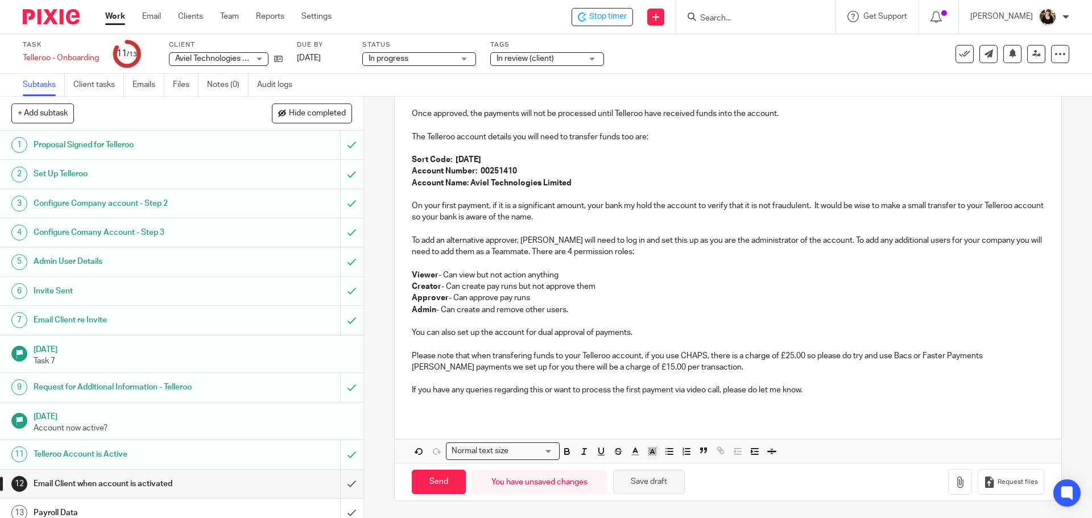
scroll to position [310, 0]
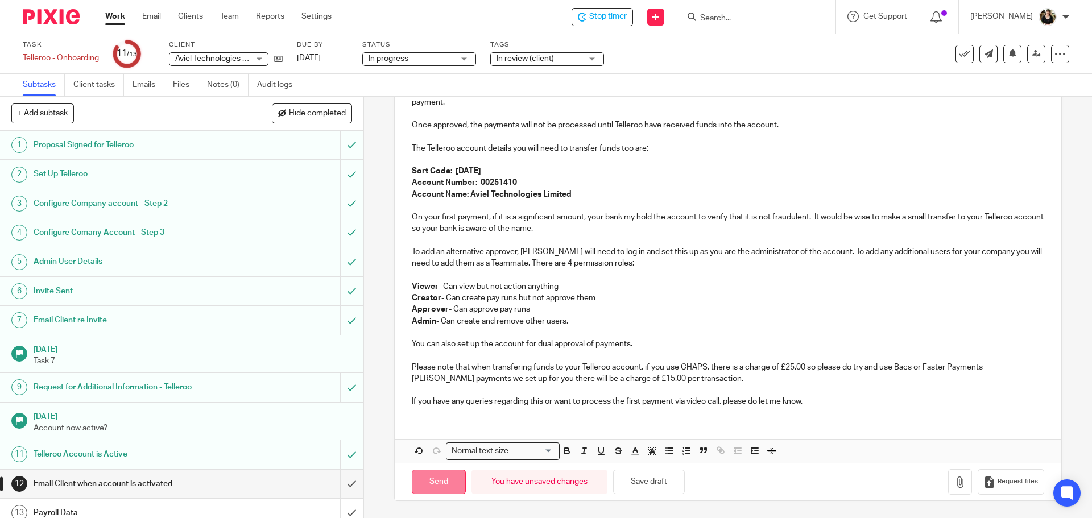
click at [456, 484] on input "Send" at bounding box center [439, 482] width 54 height 24
type input "Sent"
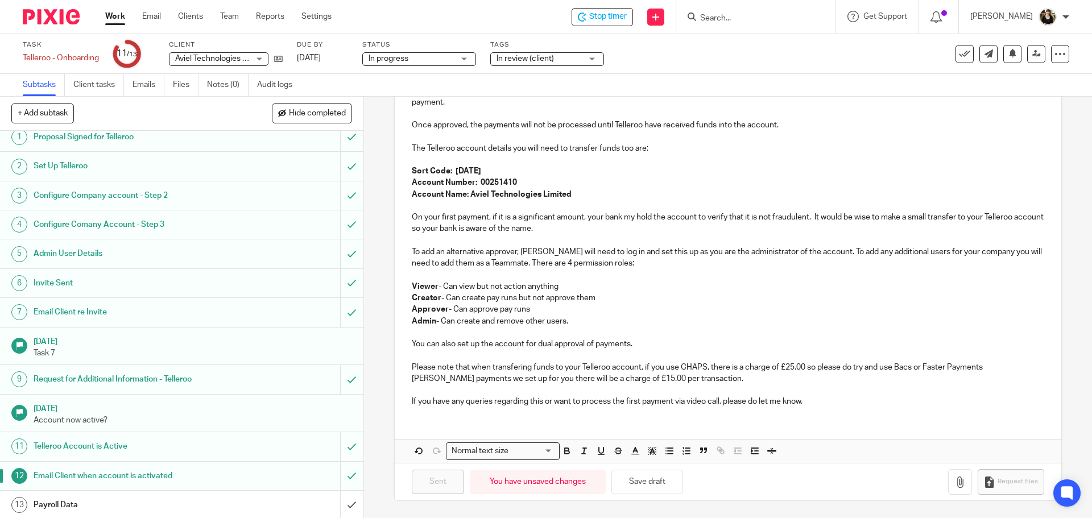
scroll to position [10, 0]
click at [608, 14] on span "Stop timer" at bounding box center [608, 17] width 38 height 12
click at [342, 507] on input "submit" at bounding box center [182, 503] width 364 height 28
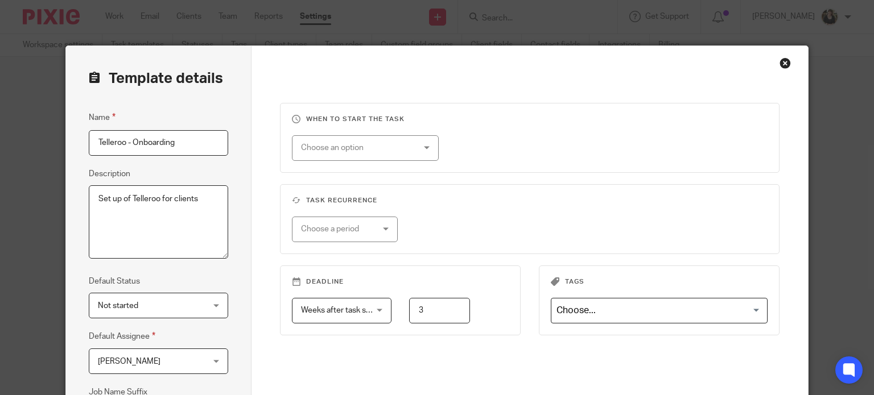
click at [779, 65] on div "Close this dialog window" at bounding box center [784, 62] width 11 height 11
click at [781, 65] on div "Close this dialog window" at bounding box center [784, 62] width 11 height 11
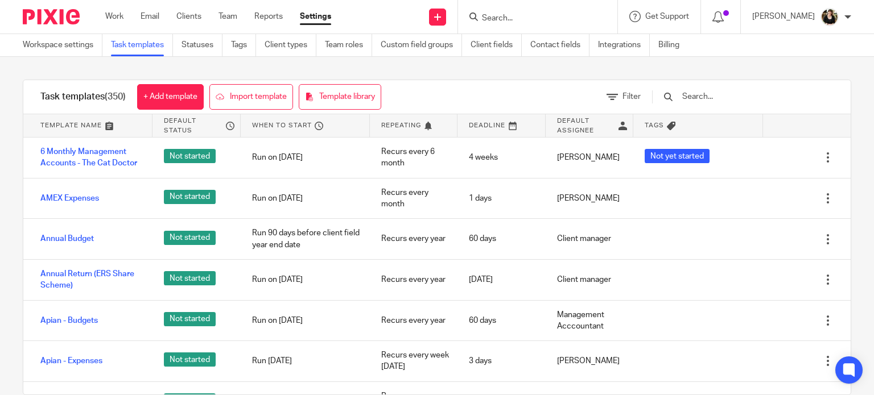
click at [513, 23] on form at bounding box center [541, 17] width 121 height 14
click at [512, 15] on input "Search" at bounding box center [532, 19] width 102 height 10
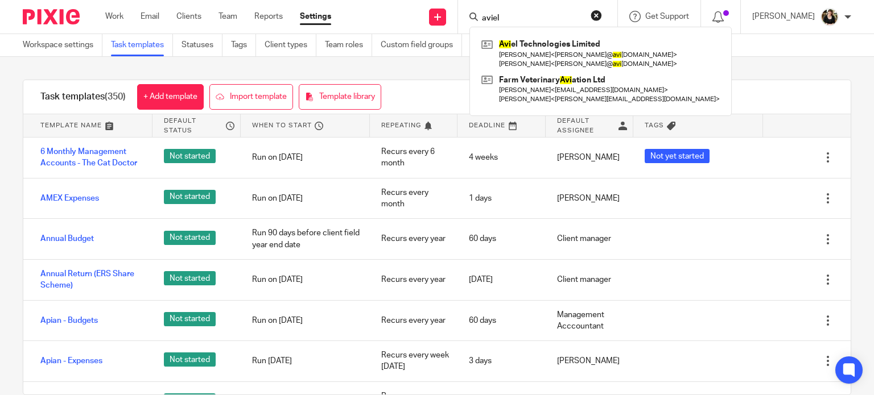
type input "aviel"
click button "submit" at bounding box center [0, 0] width 0 height 0
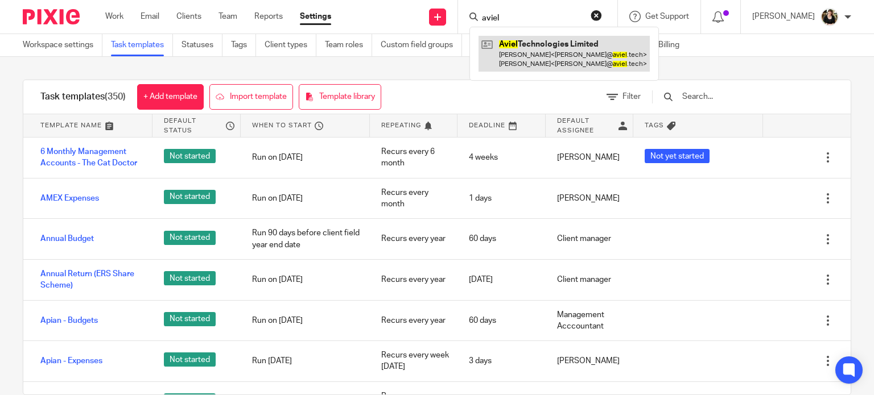
click at [526, 41] on link at bounding box center [563, 53] width 171 height 35
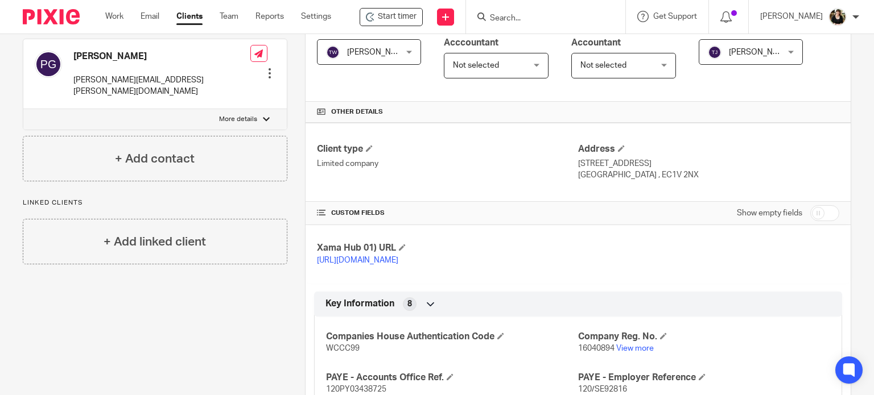
scroll to position [228, 0]
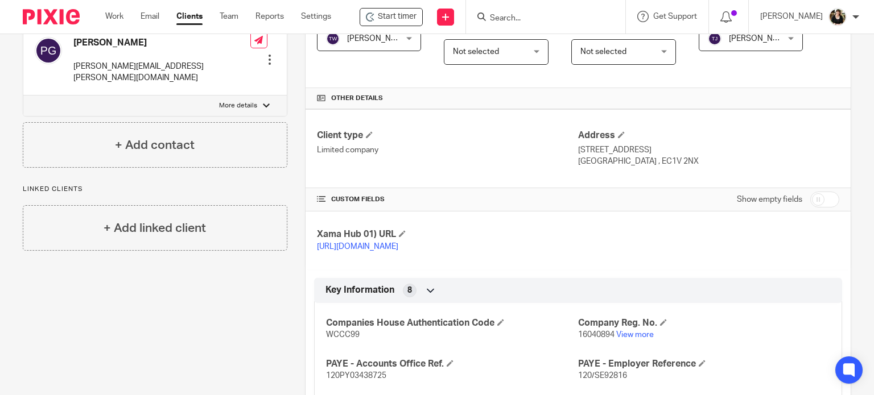
click at [820, 200] on input "checkbox" at bounding box center [824, 200] width 29 height 16
checkbox input "true"
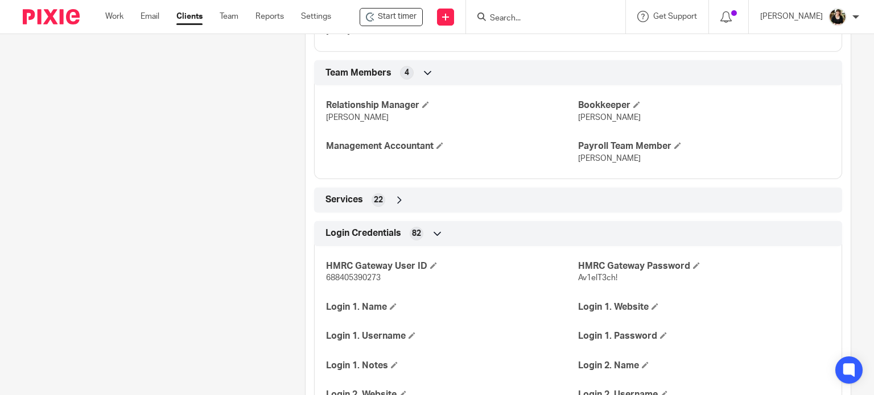
scroll to position [1024, 0]
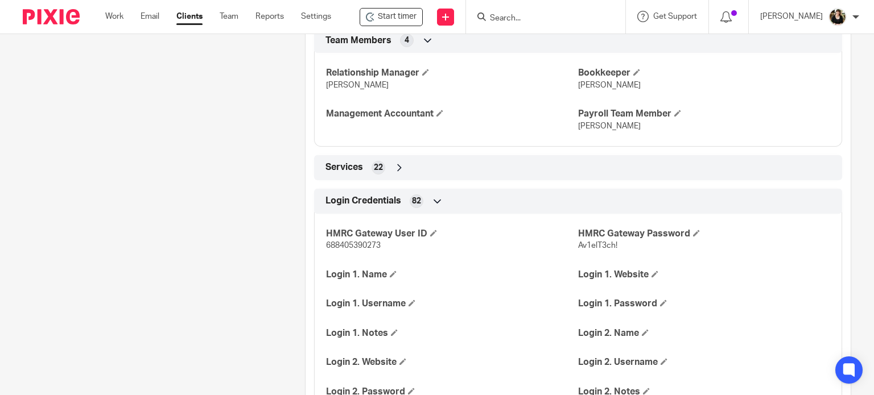
click at [394, 178] on div "Services 22" at bounding box center [578, 167] width 511 height 19
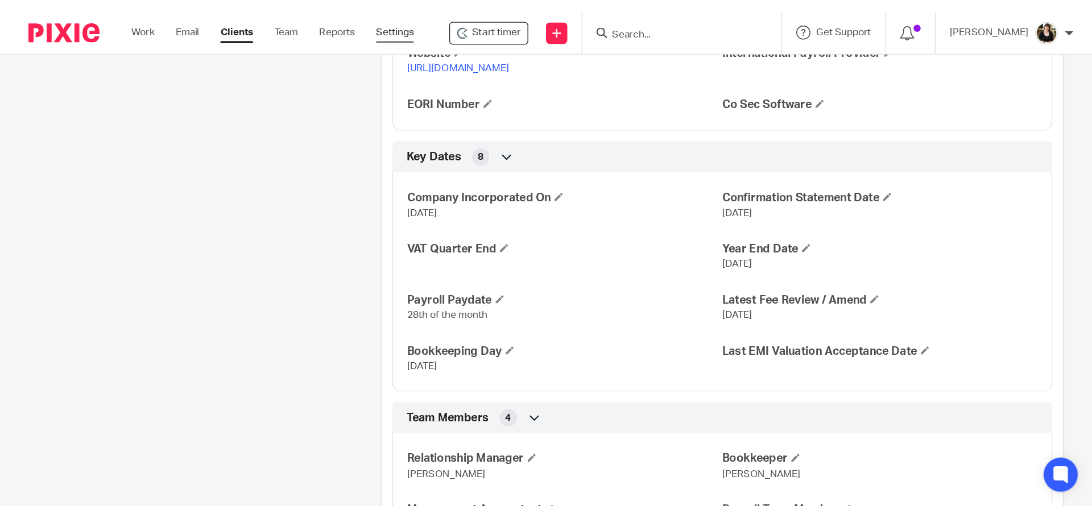
scroll to position [740, 0]
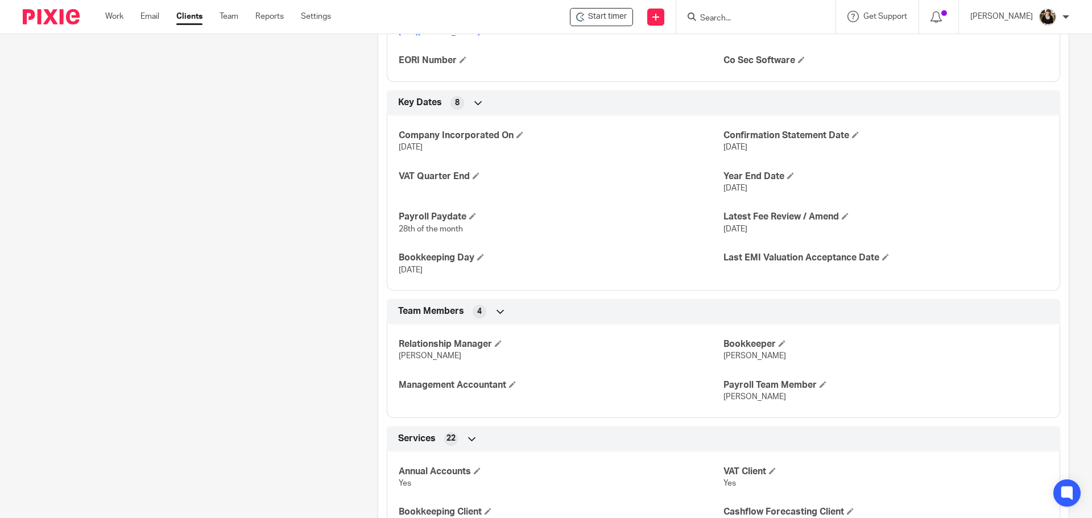
click at [728, 16] on input "Search" at bounding box center [750, 19] width 102 height 10
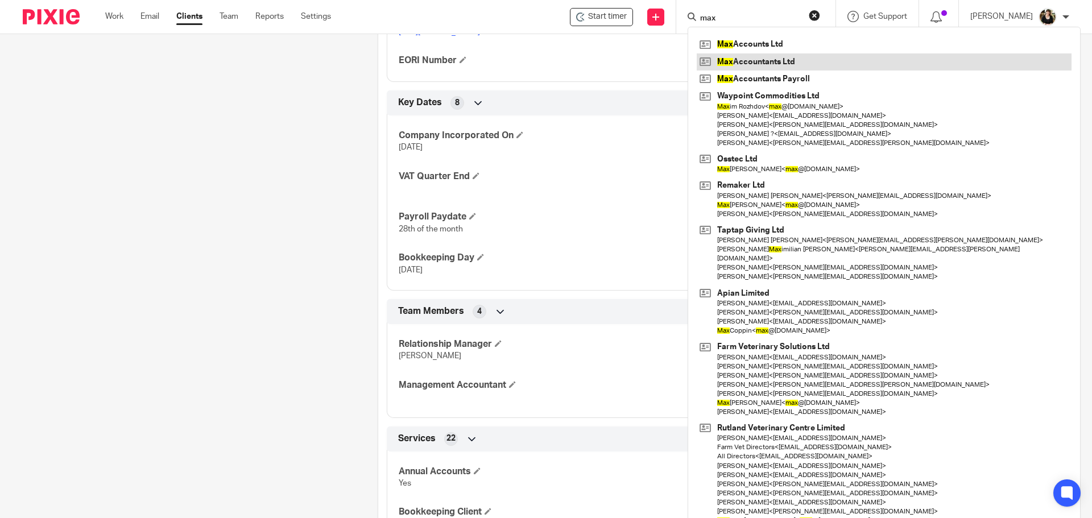
type input "max"
drag, startPoint x: 749, startPoint y: 66, endPoint x: 741, endPoint y: 65, distance: 8.6
click at [749, 66] on link at bounding box center [884, 61] width 375 height 17
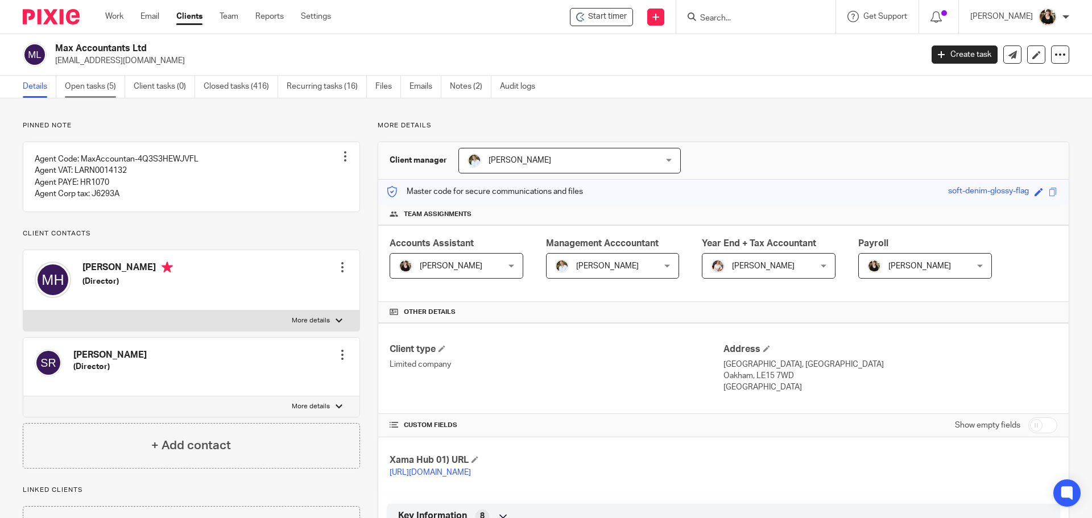
click at [80, 88] on link "Open tasks (5)" at bounding box center [95, 87] width 60 height 22
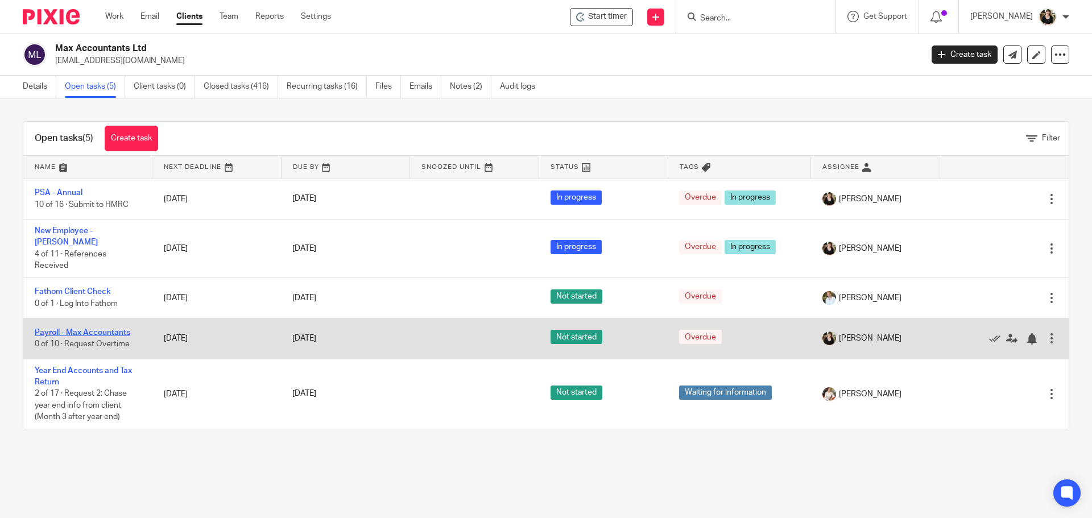
click at [67, 329] on link "Payroll - Max Accountants" at bounding box center [83, 333] width 96 height 8
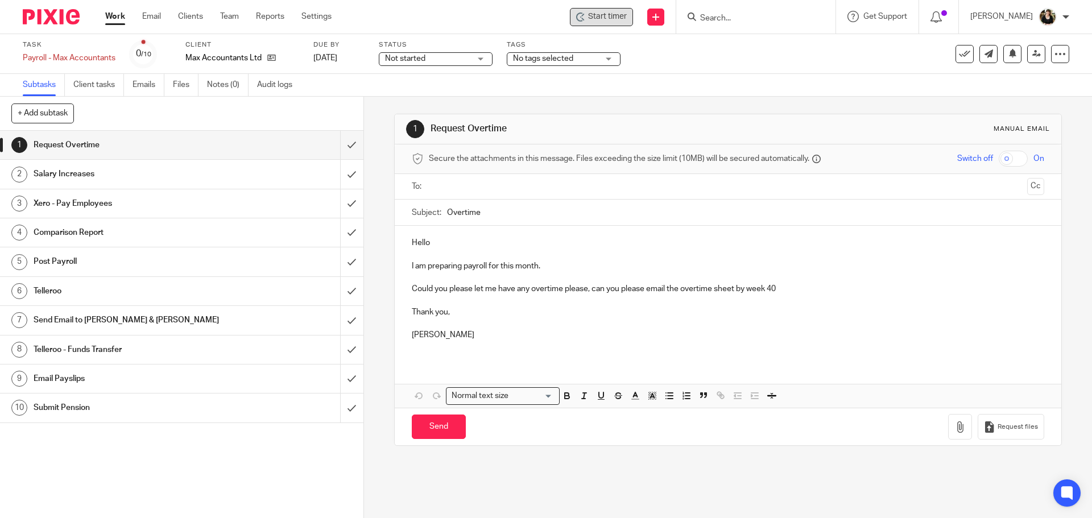
click at [602, 13] on span "Start timer" at bounding box center [607, 17] width 39 height 12
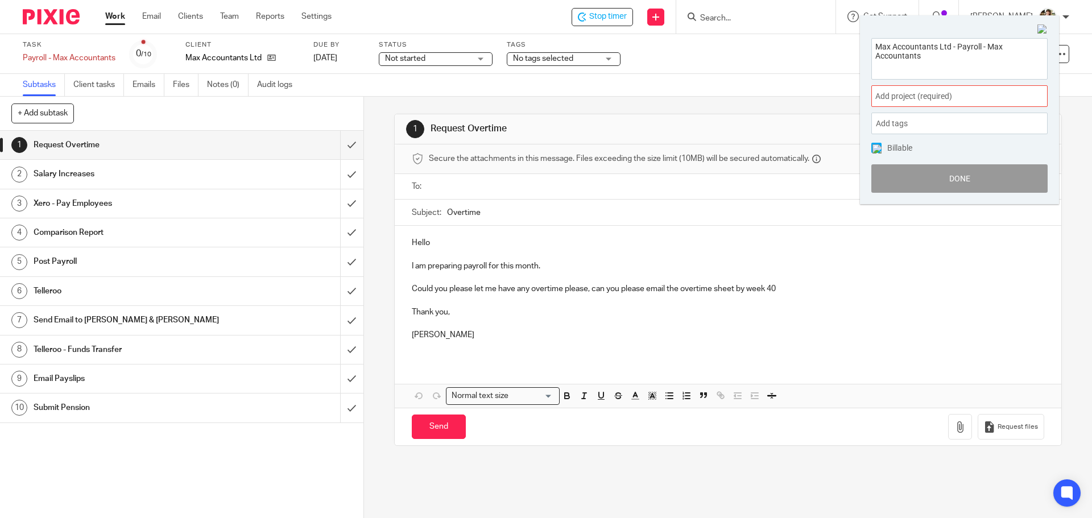
click at [954, 96] on span "Add project (required) :" at bounding box center [947, 96] width 143 height 12
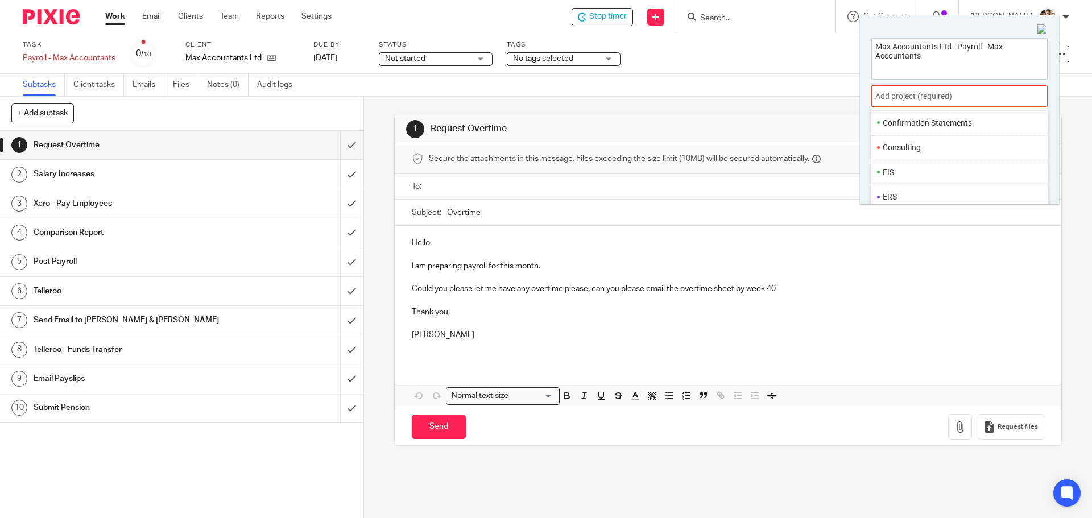
scroll to position [426, 0]
click at [894, 142] on ul "Payroll" at bounding box center [960, 149] width 176 height 24
click at [899, 151] on li "Payroll" at bounding box center [957, 149] width 148 height 12
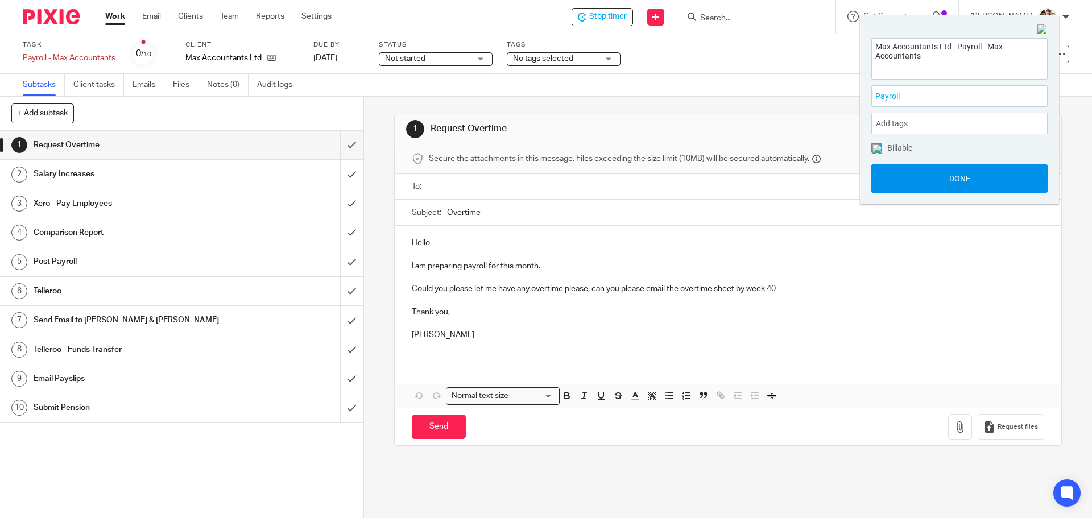
click at [955, 184] on button "Done" at bounding box center [960, 178] width 176 height 28
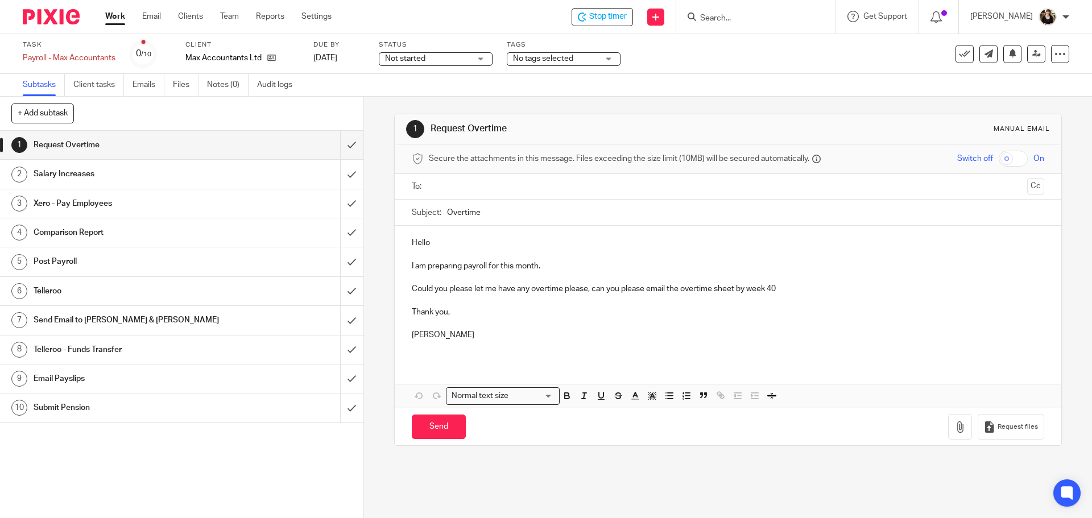
click at [406, 66] on div "Status Not started Not started Not started In progress 1" at bounding box center [436, 53] width 114 height 27
click at [405, 59] on span "Not started" at bounding box center [405, 59] width 40 height 8
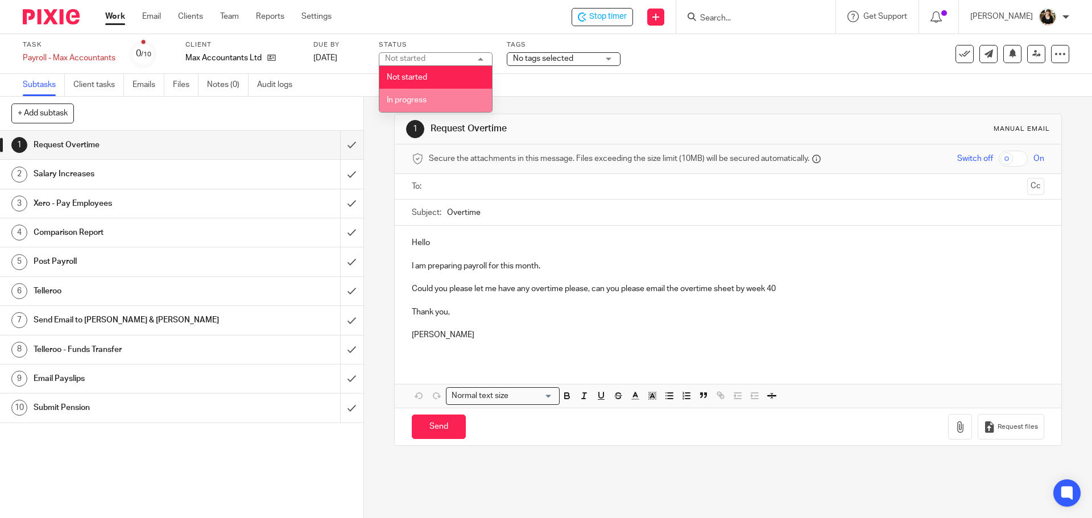
click at [412, 105] on li "In progress" at bounding box center [435, 100] width 113 height 23
